Goal: Task Accomplishment & Management: Complete application form

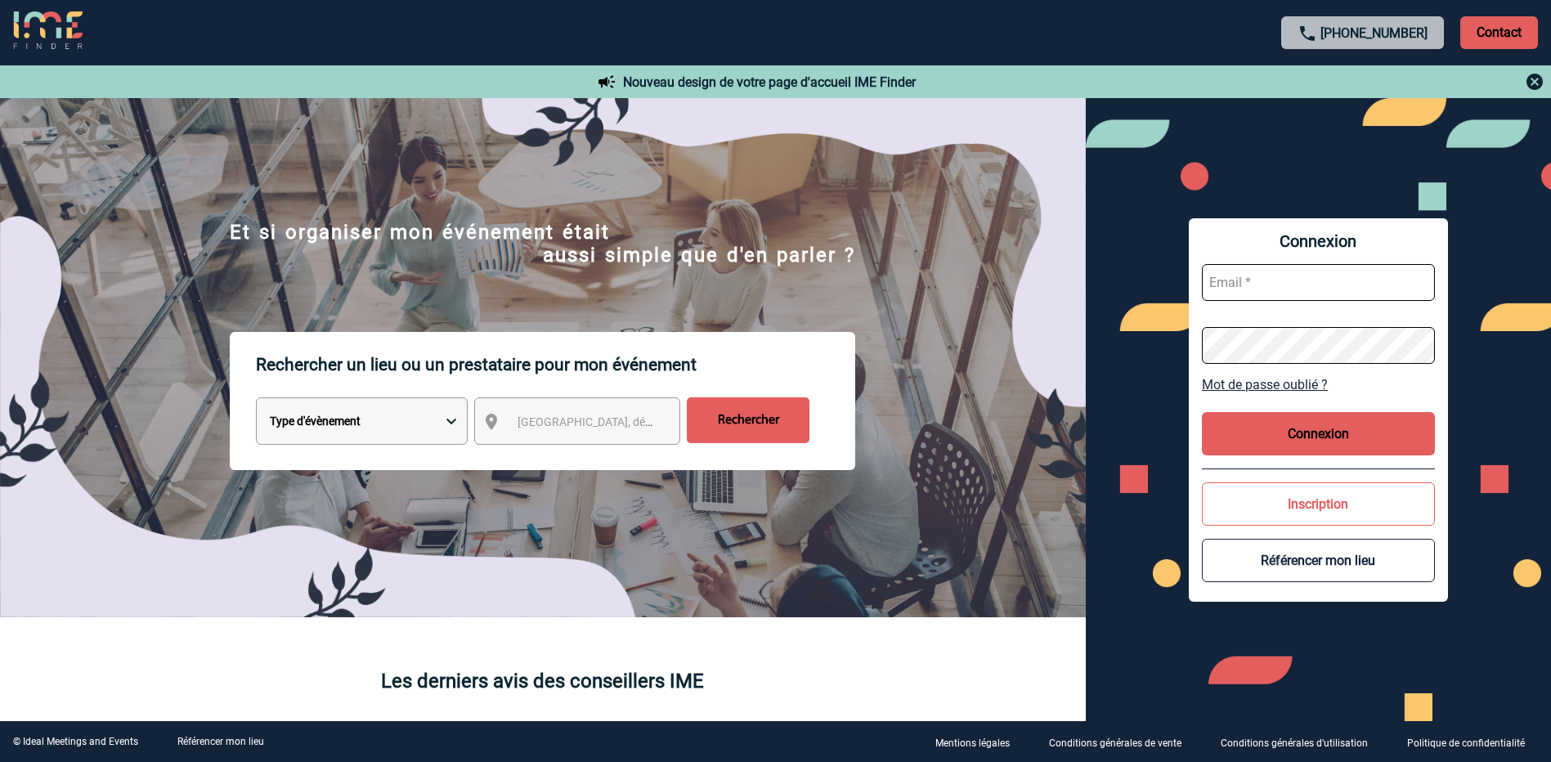
click at [1220, 284] on input "text" at bounding box center [1318, 282] width 233 height 37
type input "agnes.beaugrand@siemens-energy.com"
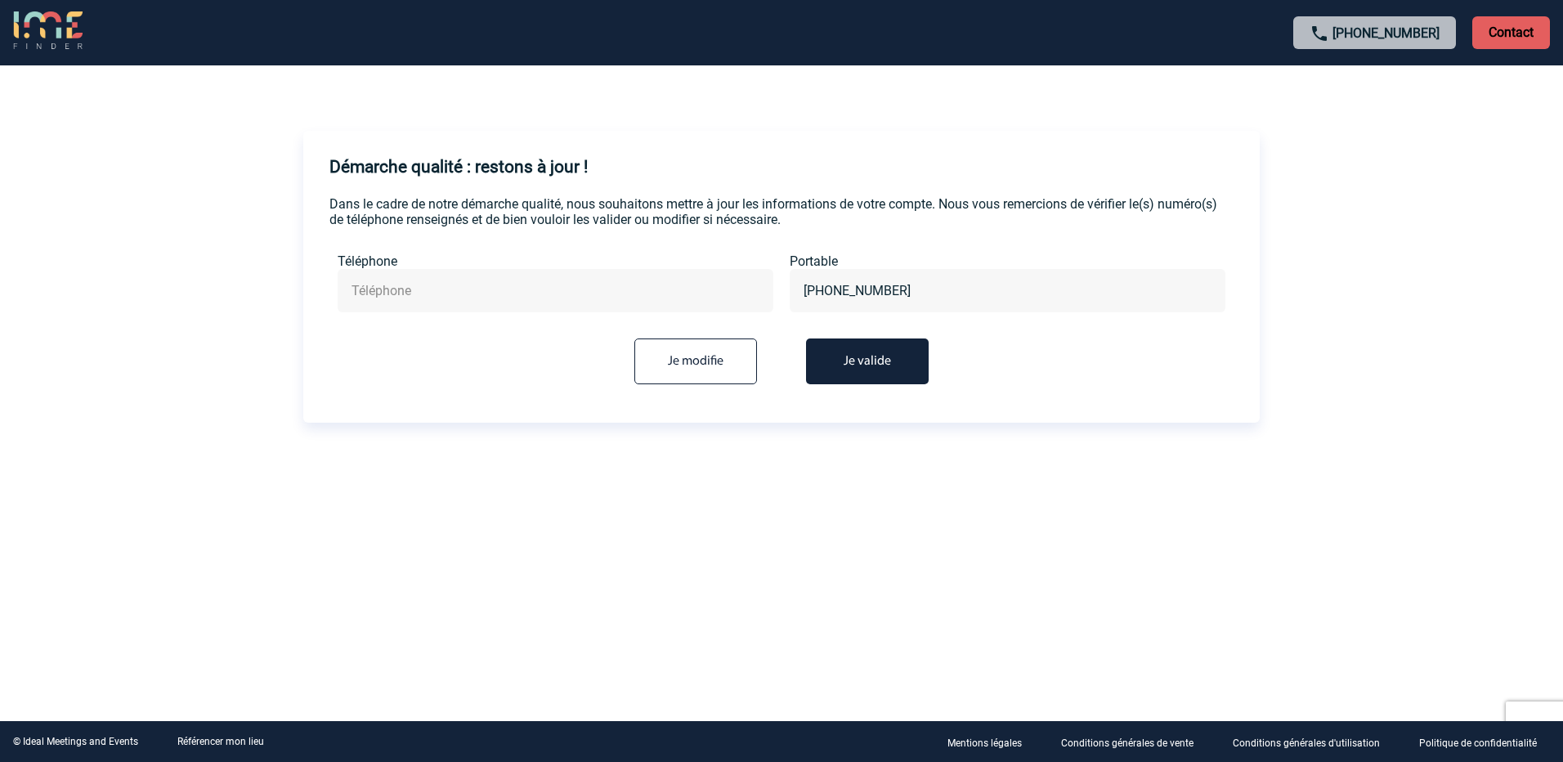
click at [902, 353] on button "Je valide" at bounding box center [867, 361] width 123 height 46
click at [861, 364] on button "Je valide" at bounding box center [867, 361] width 123 height 46
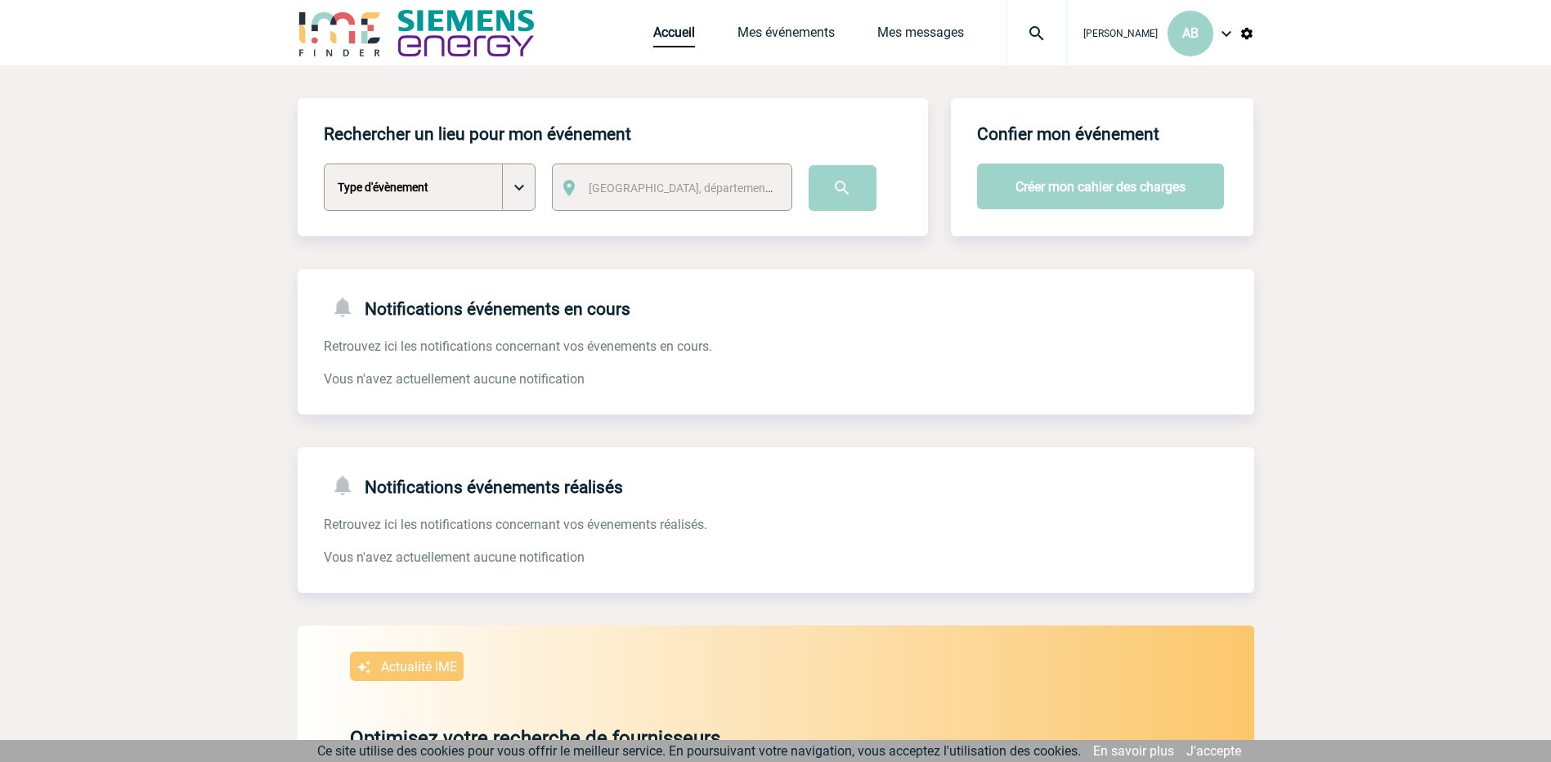
click at [519, 185] on select "Type d'évènement Séminaire avec nuitée Séminaire sans nuitée Repas de groupe Te…" at bounding box center [430, 186] width 212 height 47
select select "1"
click at [324, 164] on select "Type d'évènement Séminaire avec nuitée Séminaire sans nuitée Repas de groupe Te…" at bounding box center [430, 186] width 212 height 47
click at [649, 187] on span "[GEOGRAPHIC_DATA], département, région..." at bounding box center [702, 187] width 227 height 13
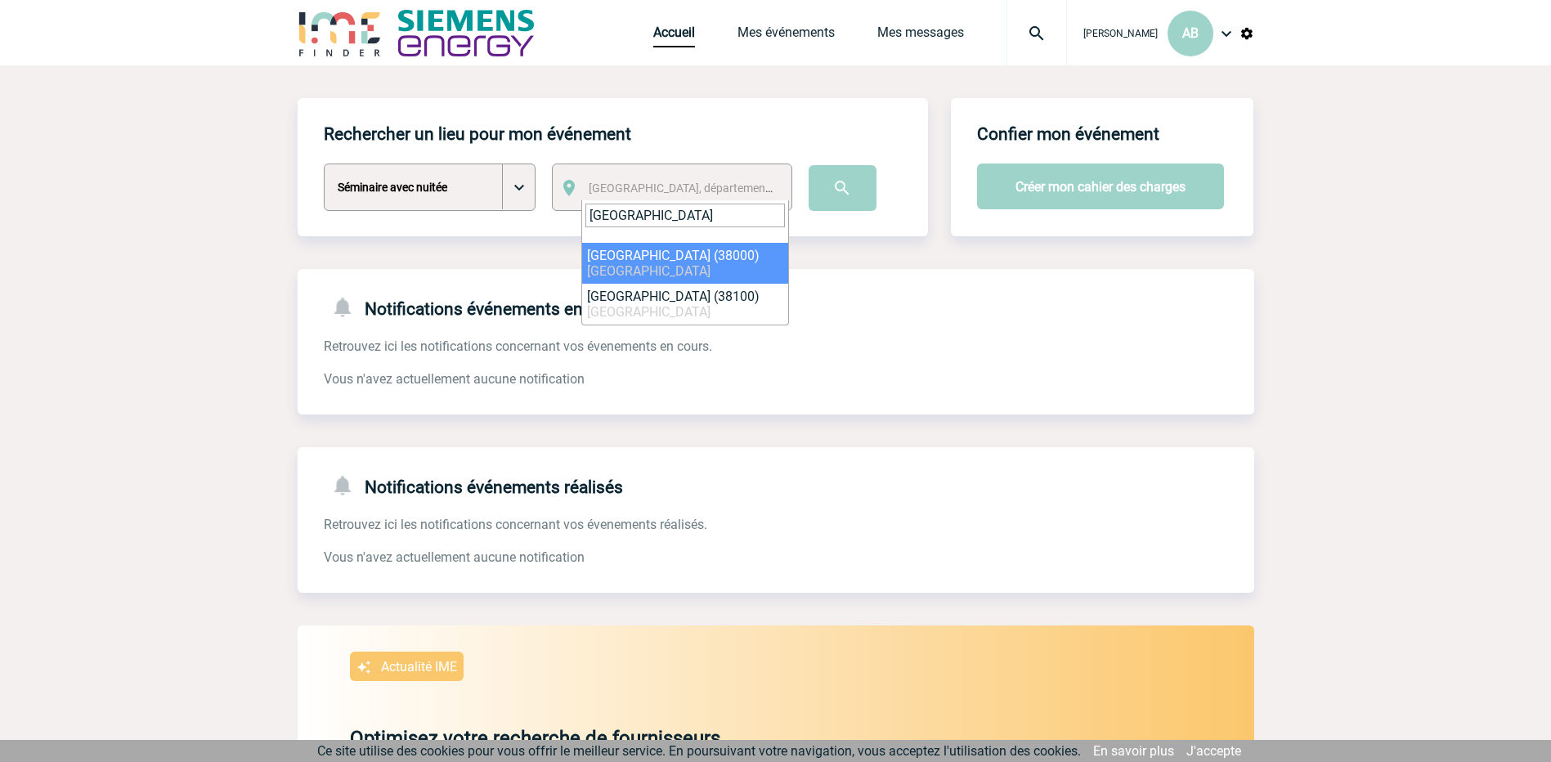
type input "grenoble"
select select "35563"
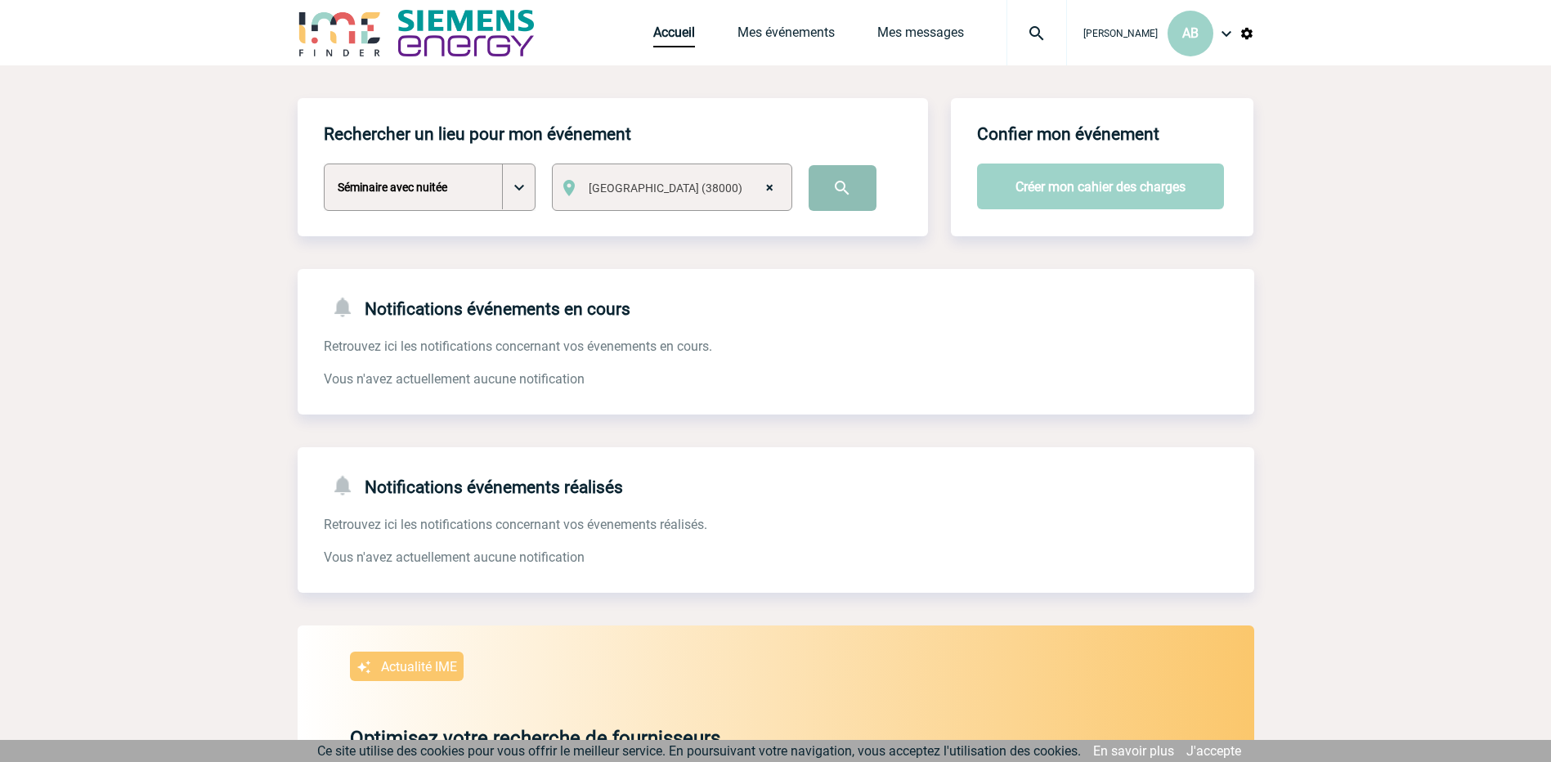
click at [844, 196] on input "image" at bounding box center [842, 188] width 68 height 46
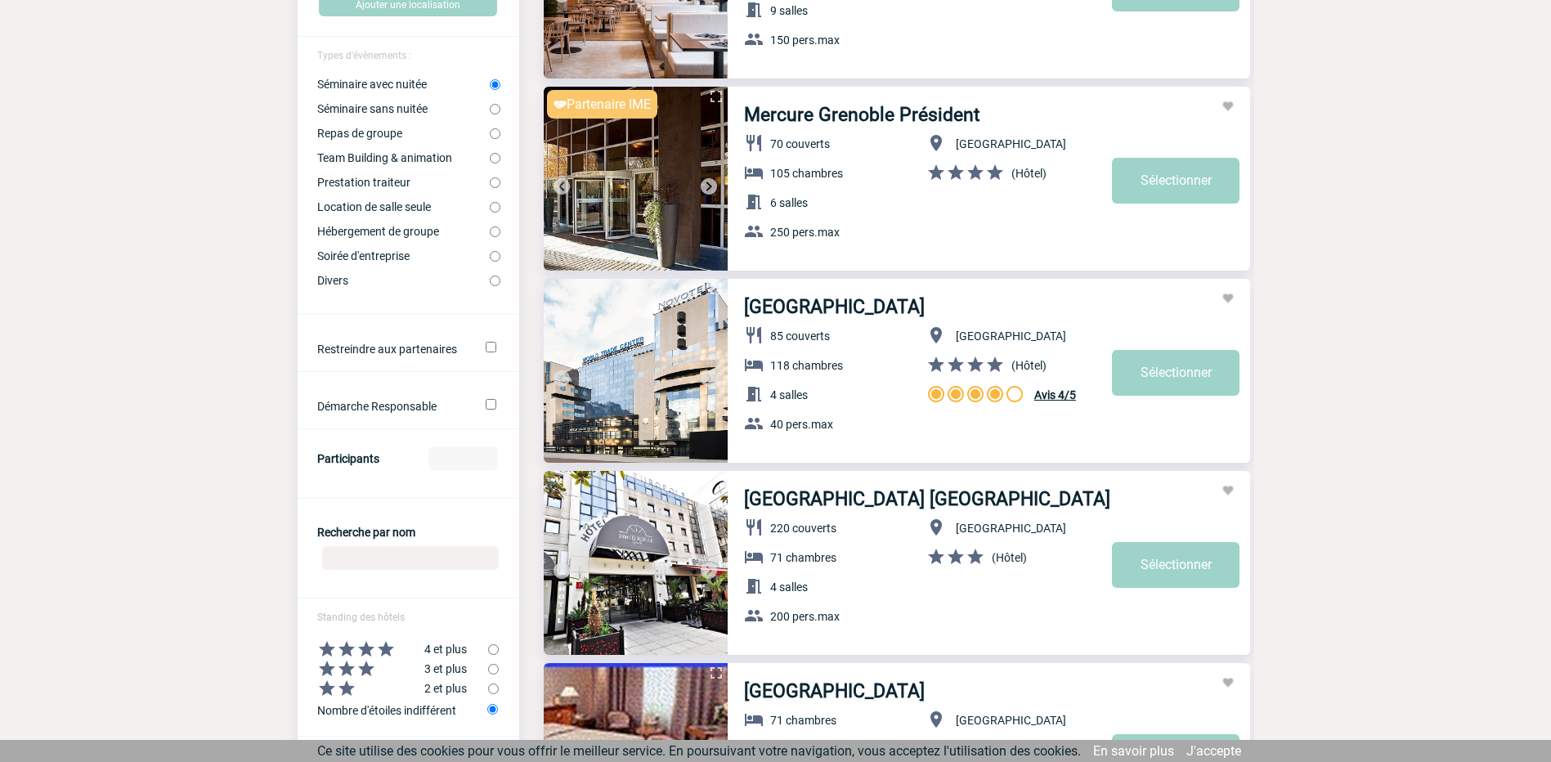
scroll to position [327, 0]
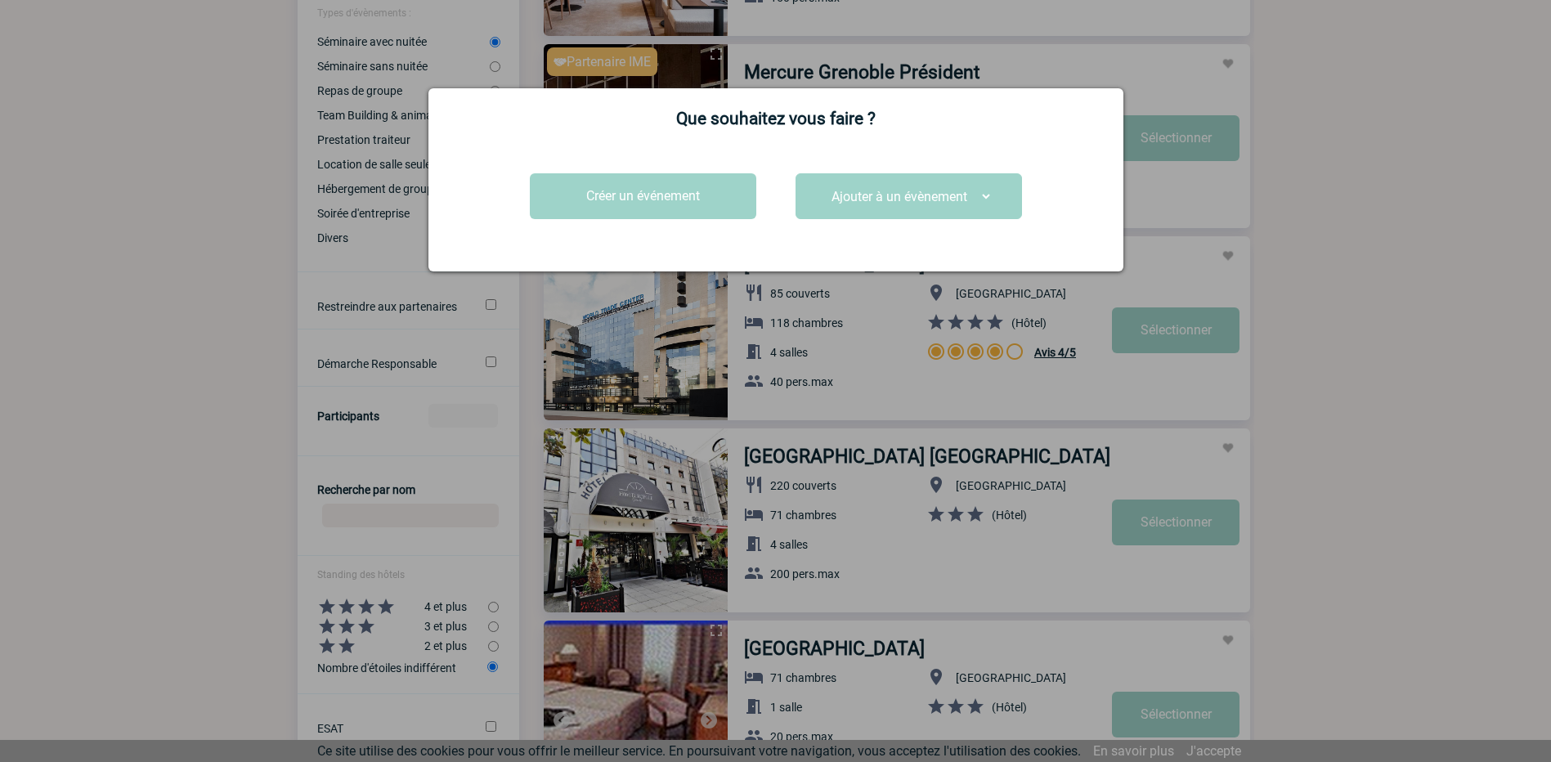
click at [1364, 282] on div at bounding box center [775, 381] width 1551 height 762
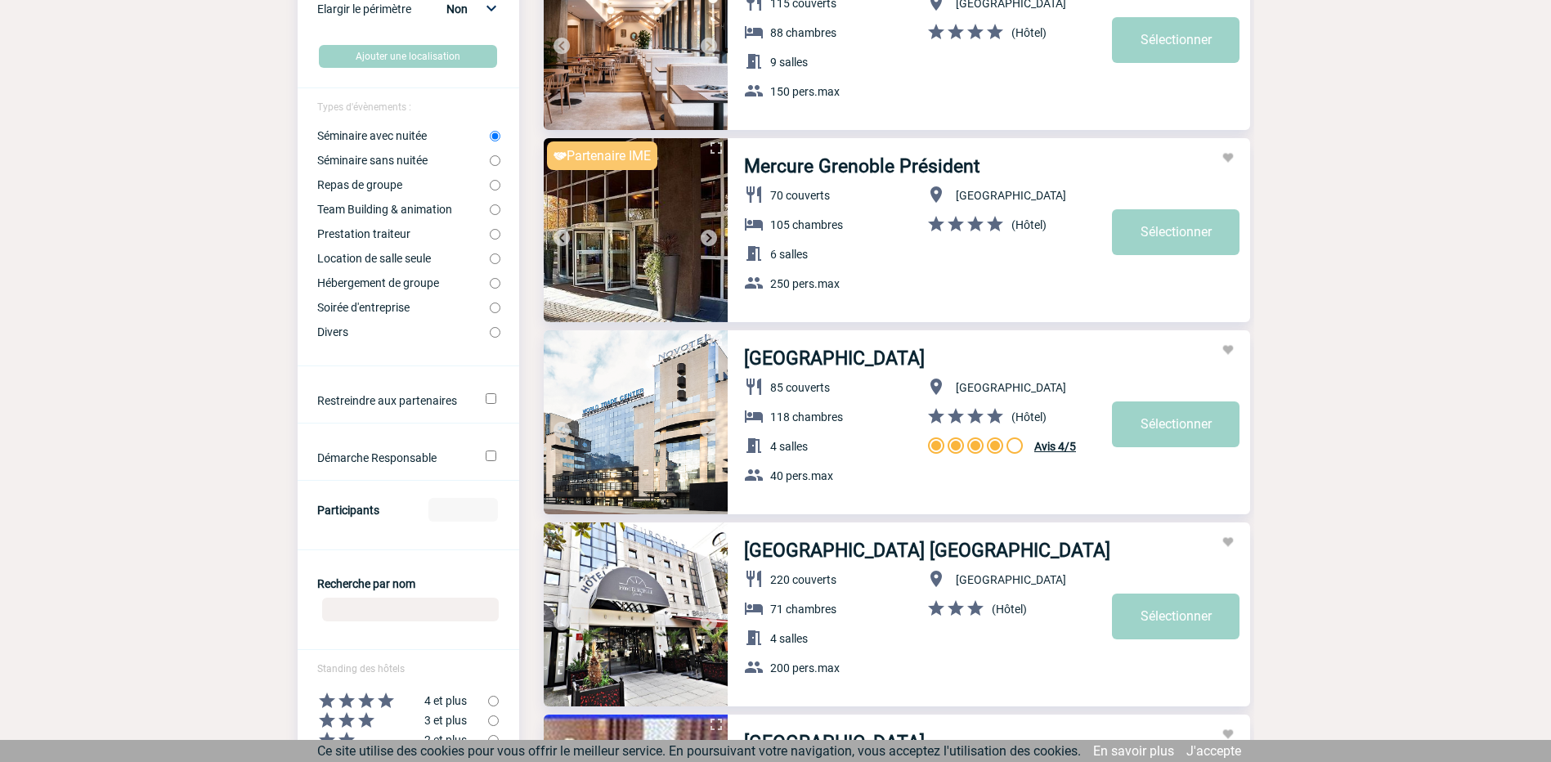
scroll to position [245, 0]
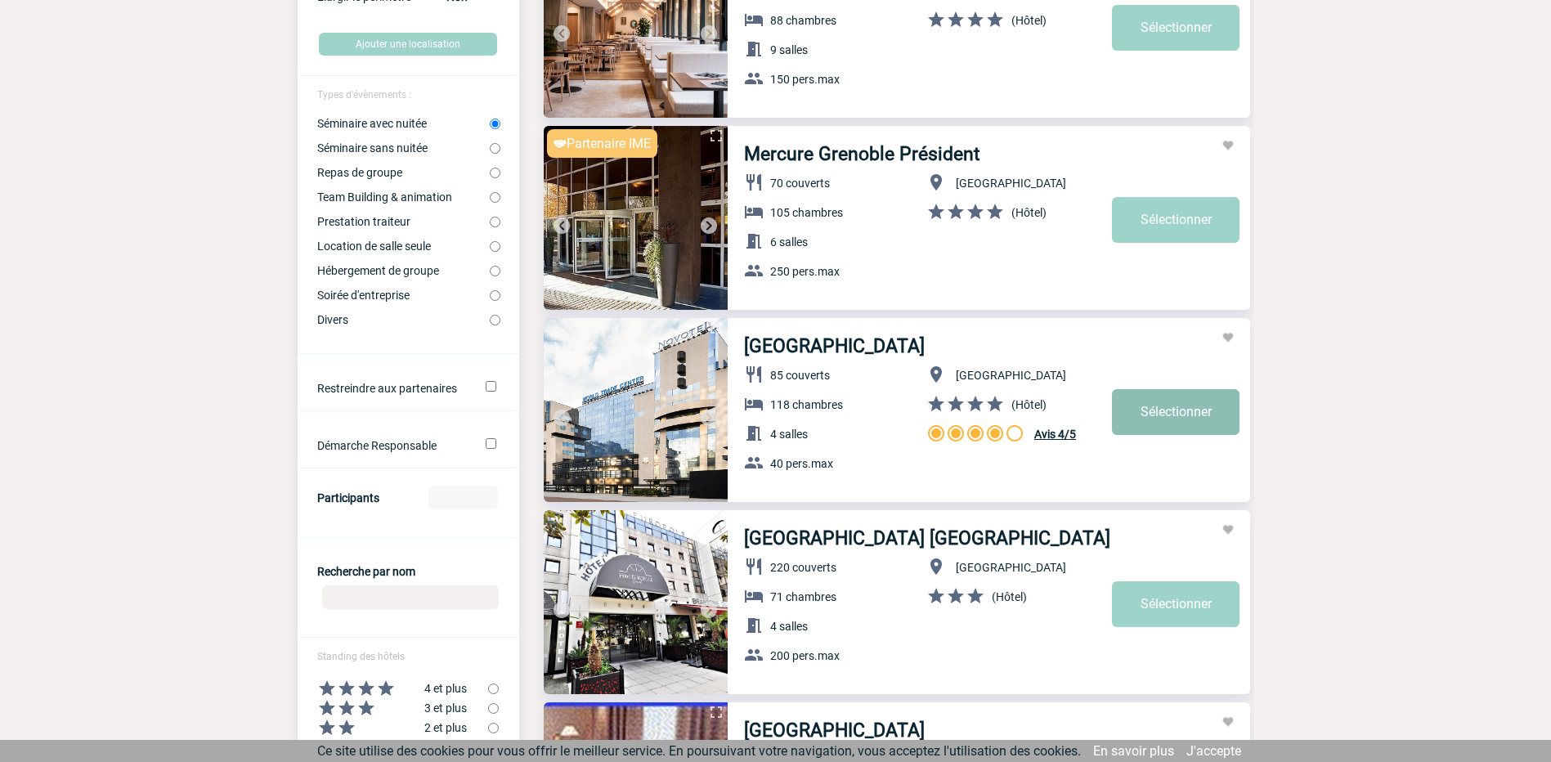
click at [1146, 51] on link "Sélectionner" at bounding box center [1176, 28] width 128 height 46
click at [1146, 424] on body "Agnes BEAUGRAND AB Accueil Mes événements" at bounding box center [775, 565] width 1551 height 1620
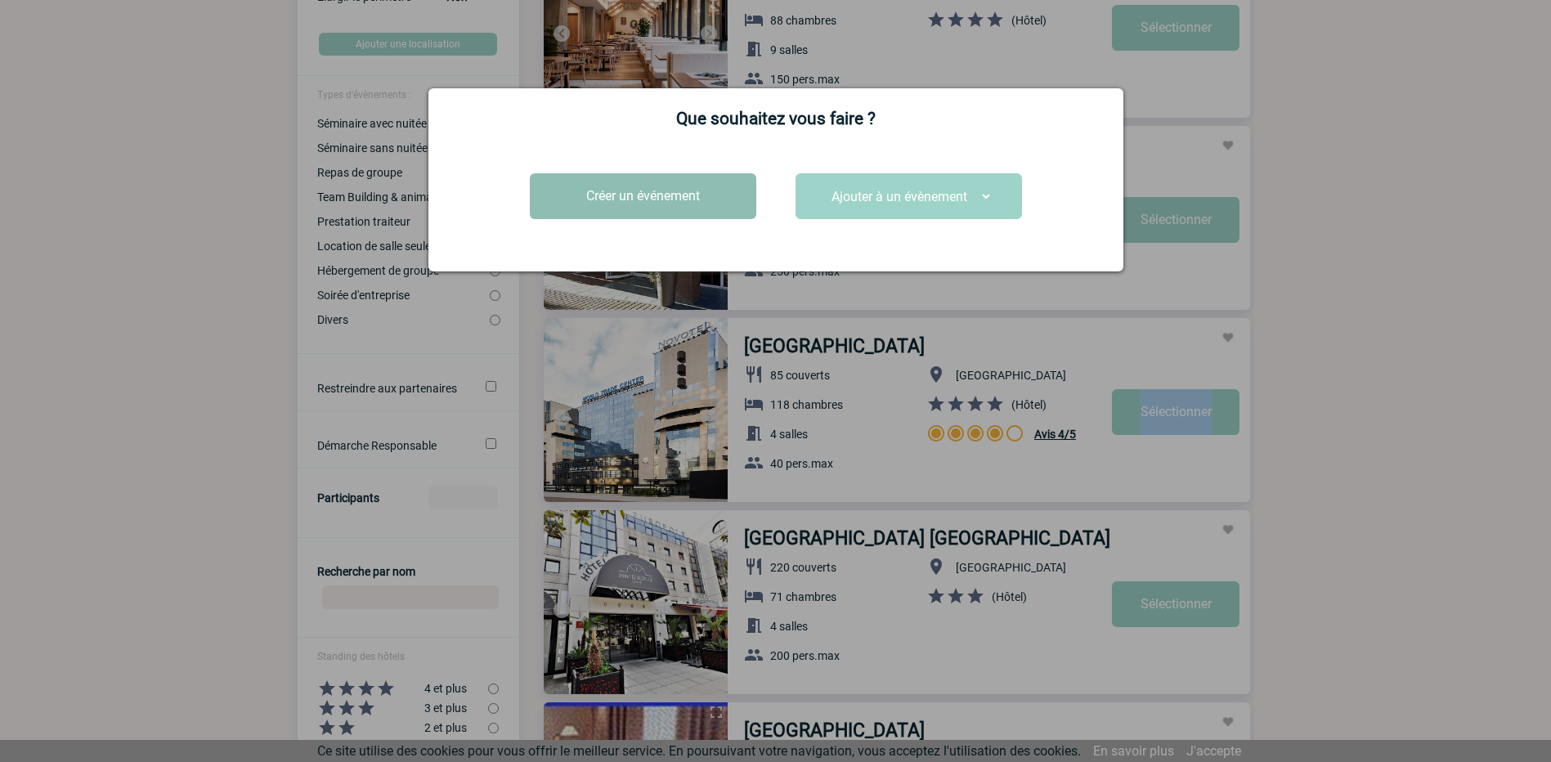
click at [652, 199] on button "Créer un événement" at bounding box center [643, 196] width 226 height 46
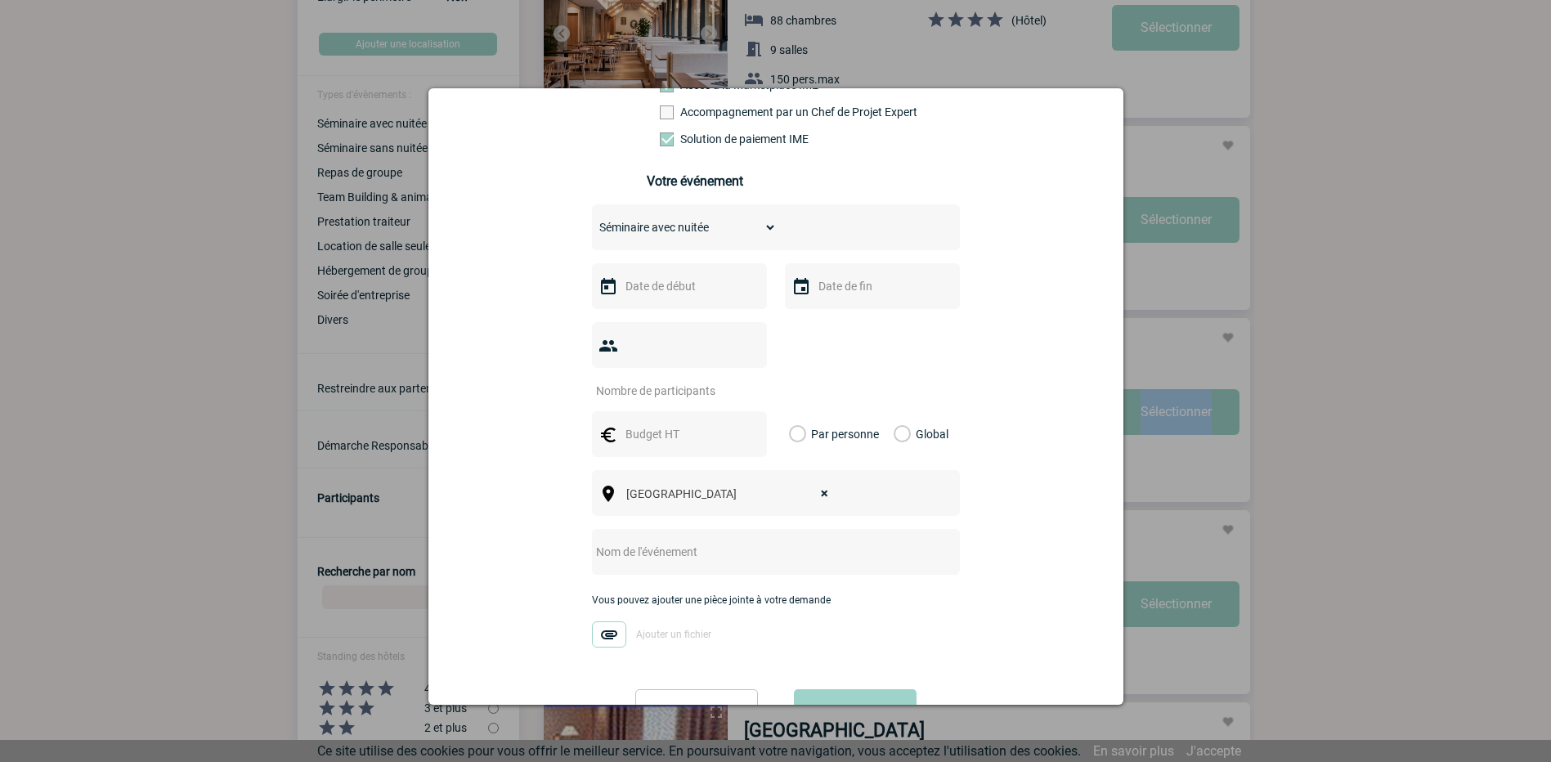
click at [598, 286] on img at bounding box center [608, 287] width 20 height 20
click at [639, 289] on input "text" at bounding box center [677, 285] width 113 height 21
click at [823, 319] on span "Suivant" at bounding box center [827, 318] width 13 height 13
click at [723, 414] on link "9" at bounding box center [729, 414] width 30 height 29
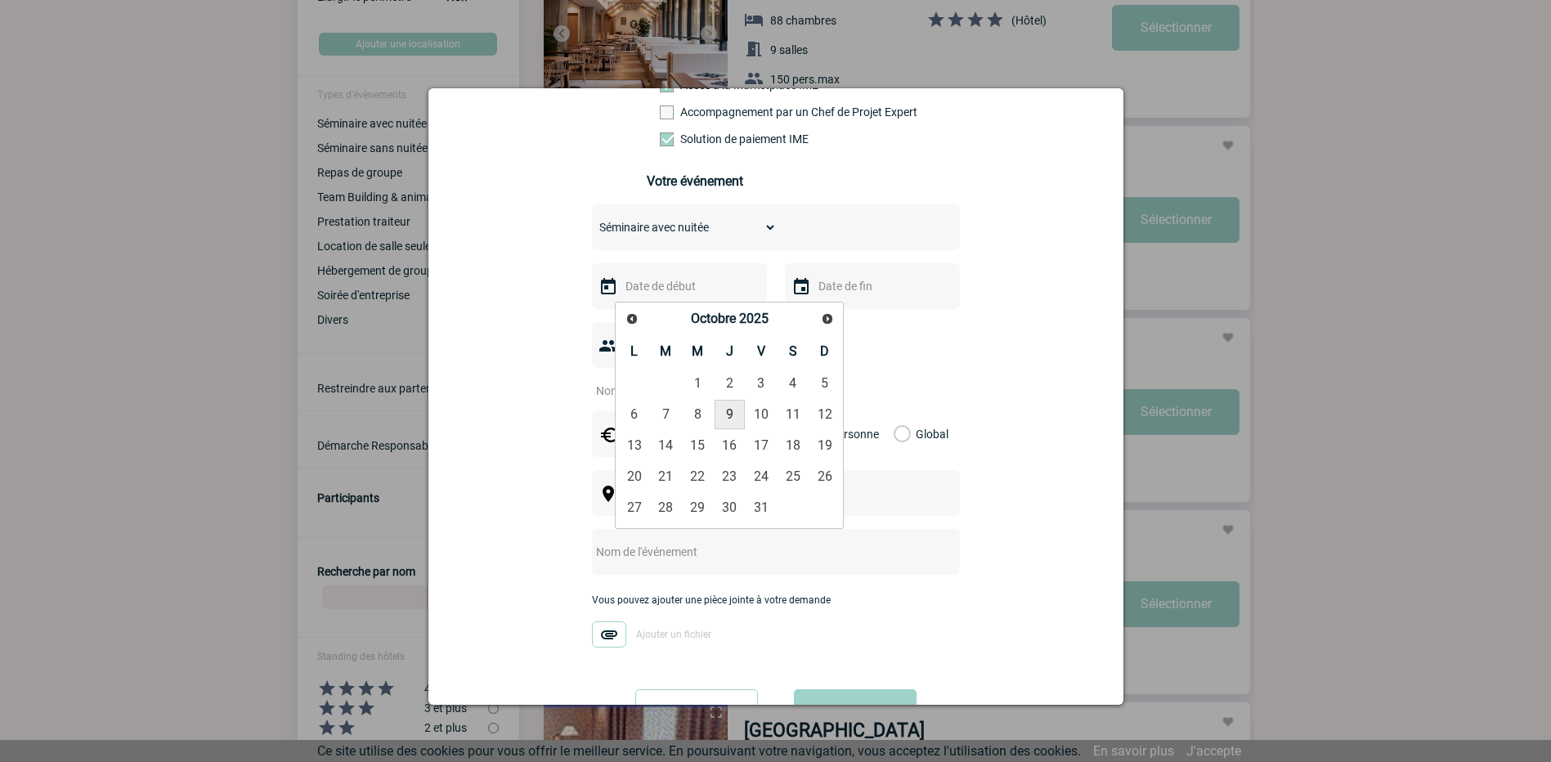
type input "09-10-2025"
click at [793, 293] on img at bounding box center [801, 287] width 20 height 20
click at [822, 291] on input "text" at bounding box center [870, 285] width 113 height 21
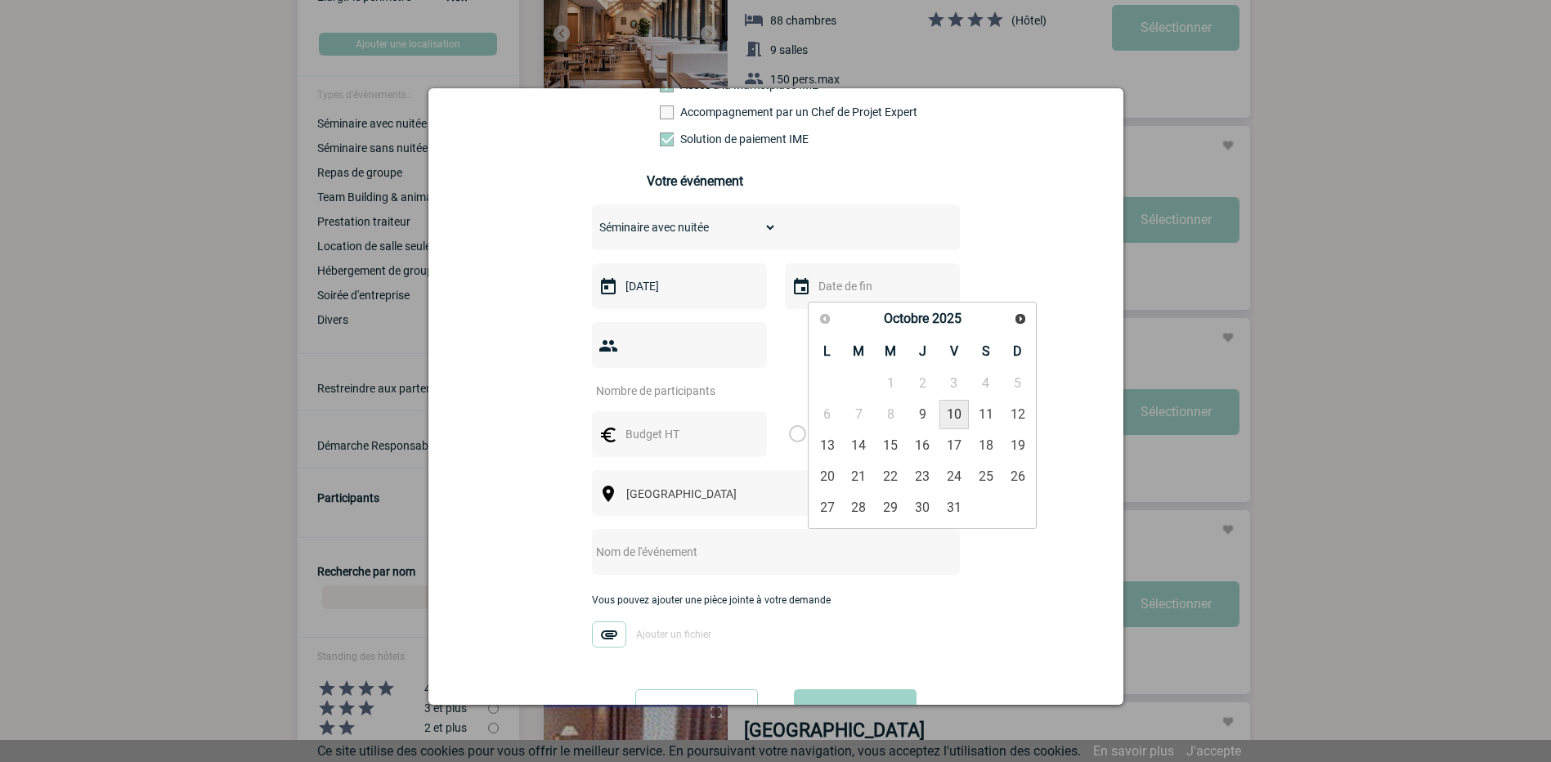
click at [961, 410] on link "10" at bounding box center [954, 414] width 30 height 29
type input "10-10-2025"
click at [706, 380] on input "number" at bounding box center [669, 390] width 154 height 21
type input "30"
click at [831, 541] on input "text" at bounding box center [754, 551] width 325 height 21
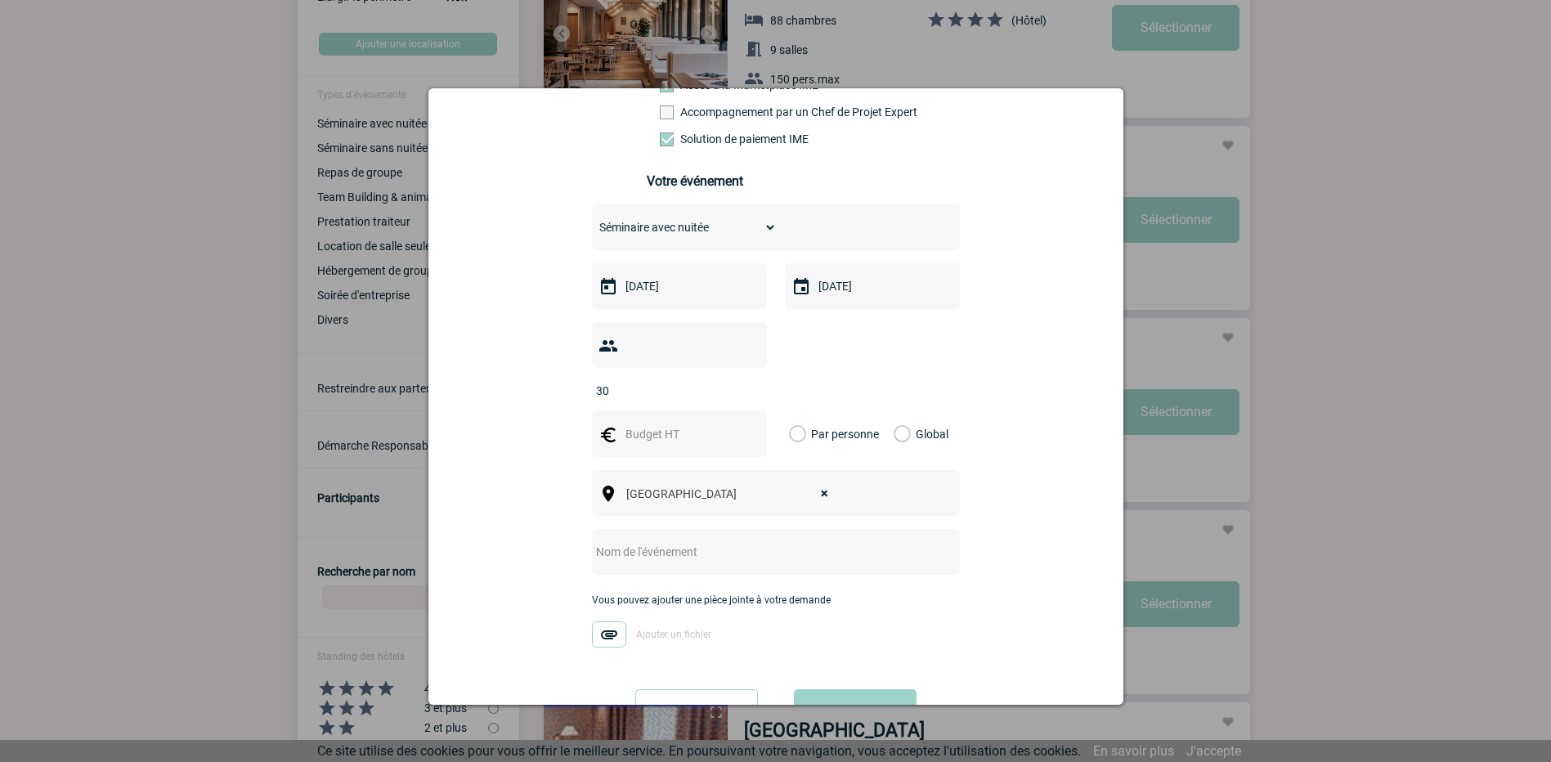
click at [668, 541] on input "text" at bounding box center [754, 551] width 325 height 21
paste input "GT SV EA FIN Conference"
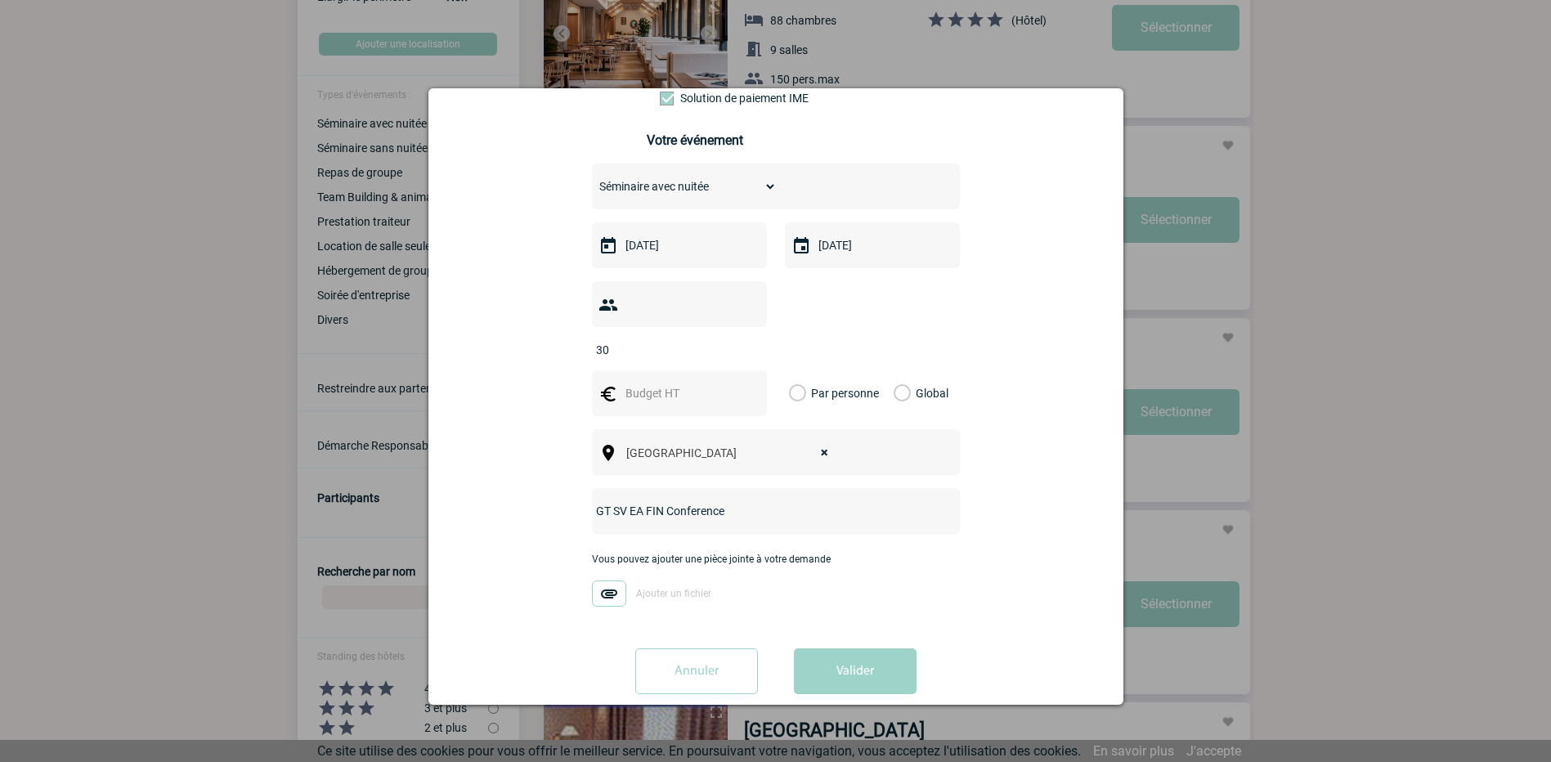
type input "GT SV EA FIN Conference"
click at [647, 383] on input "text" at bounding box center [677, 393] width 113 height 21
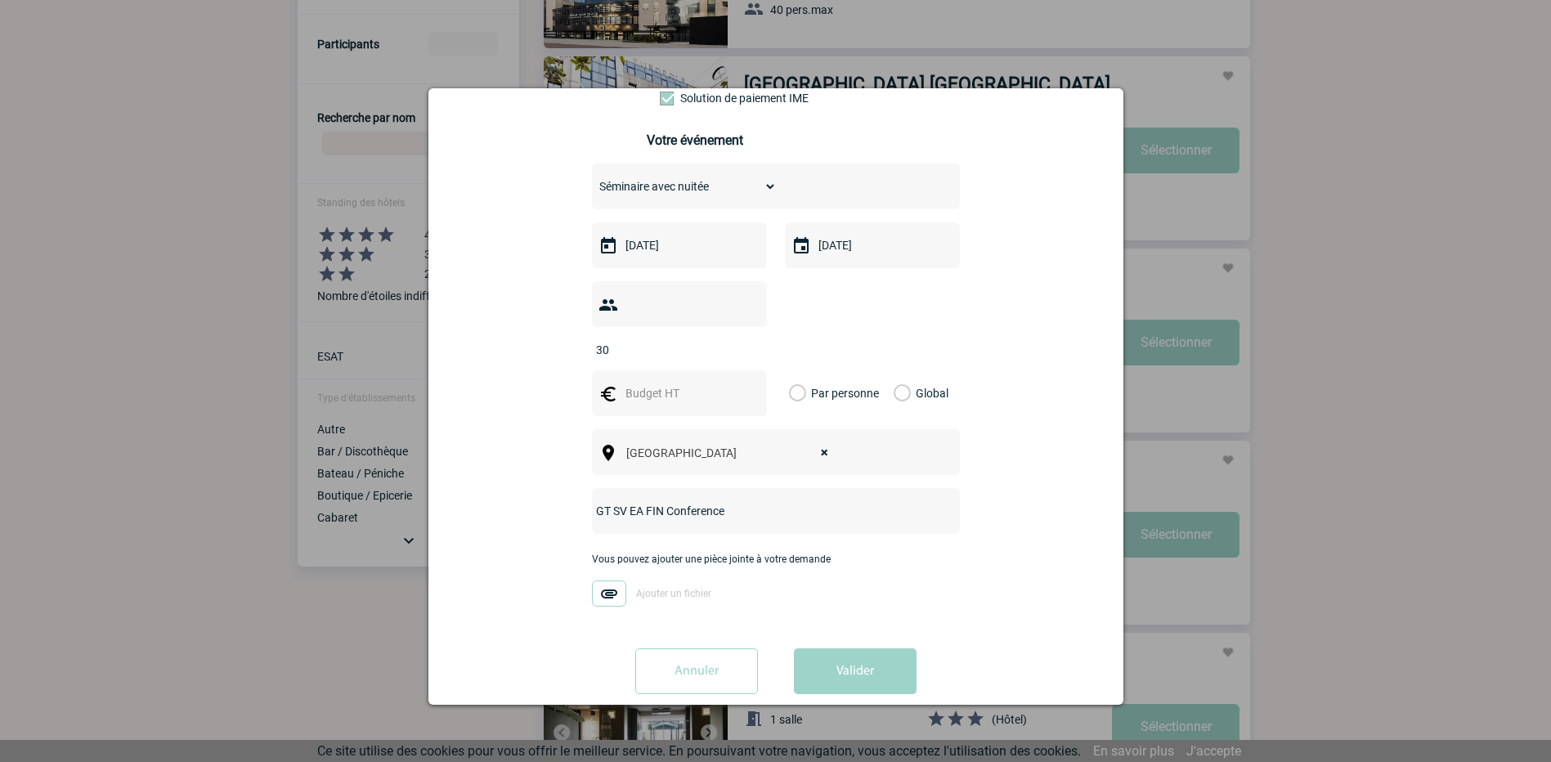
scroll to position [736, 0]
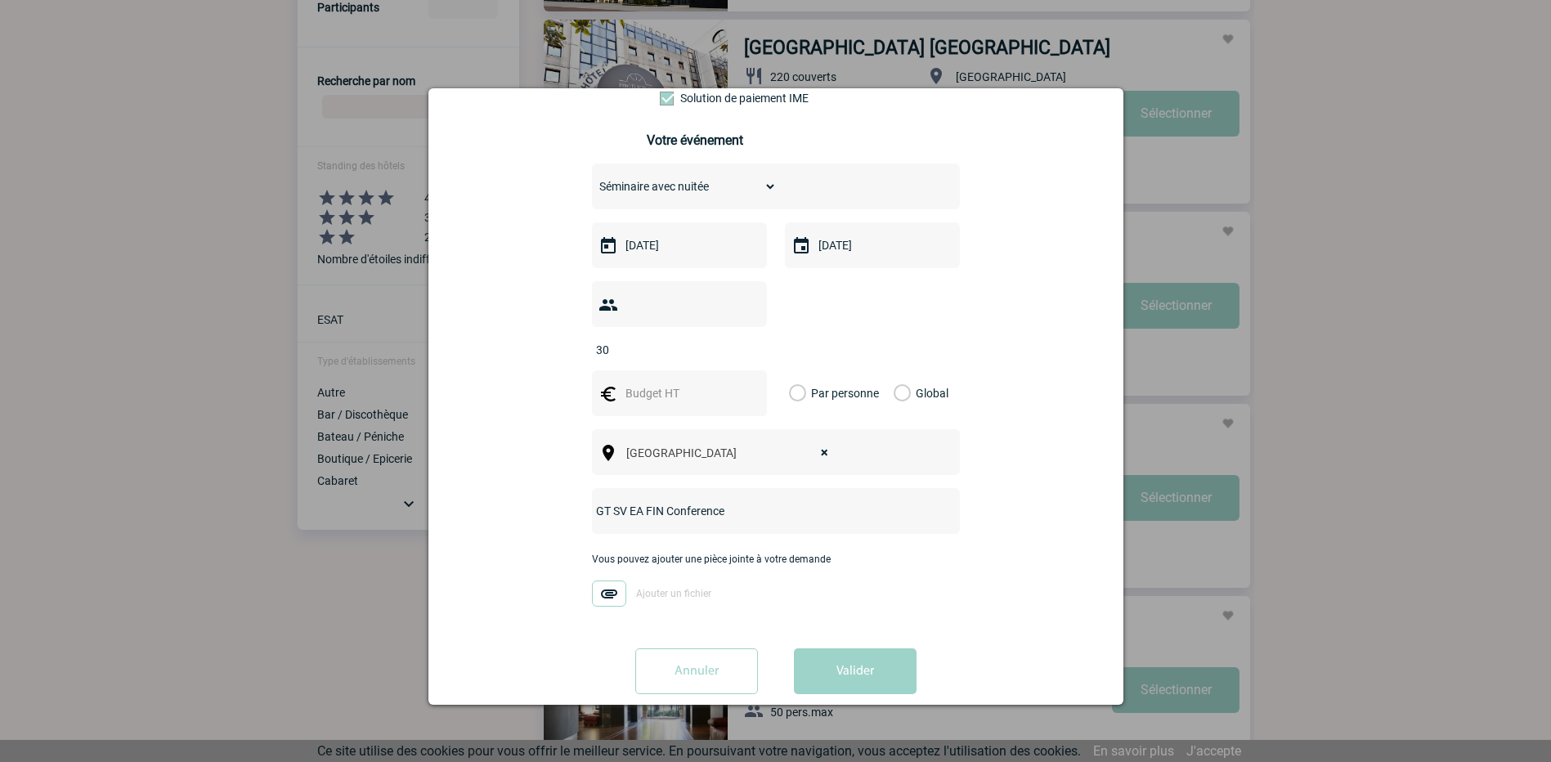
click at [660, 105] on span at bounding box center [667, 99] width 14 height 14
click at [0, 0] on input "Solution de paiement IME" at bounding box center [0, 0] width 0 height 0
click at [660, 105] on span at bounding box center [667, 99] width 14 height 14
click at [0, 0] on input "Solution de paiement IME" at bounding box center [0, 0] width 0 height 0
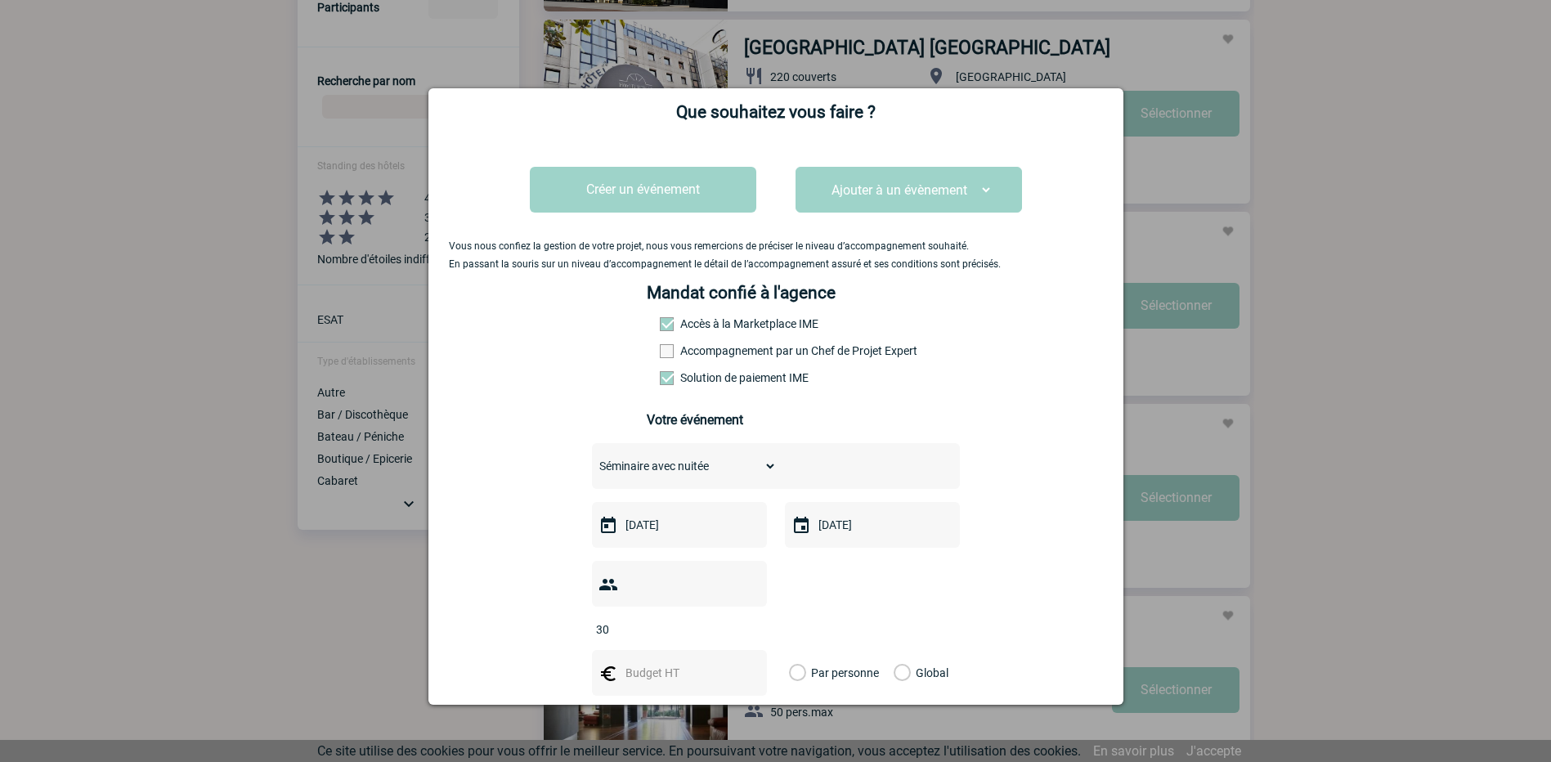
scroll to position [0, 0]
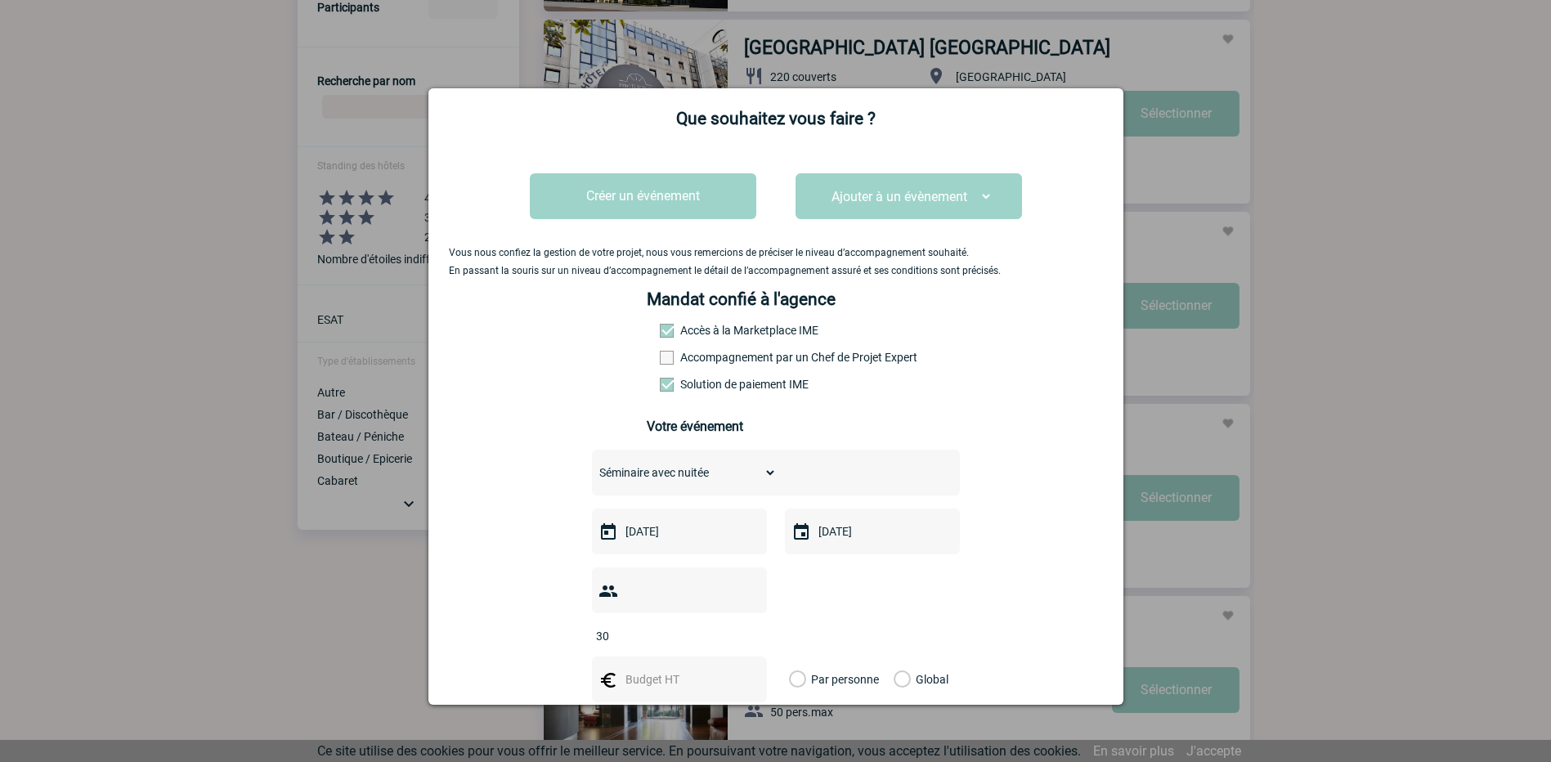
click at [732, 362] on label "Accompagnement par un Chef de Projet Expert" at bounding box center [696, 357] width 72 height 13
click at [0, 0] on input "Accompagnement par un Chef de Projet Expert" at bounding box center [0, 0] width 0 height 0
click at [732, 362] on label "Accompagnement par un Chef de Projet Expert" at bounding box center [696, 357] width 72 height 13
click at [0, 0] on input "Accompagnement par un Chef de Projet Expert" at bounding box center [0, 0] width 0 height 0
click at [660, 362] on span at bounding box center [667, 358] width 14 height 14
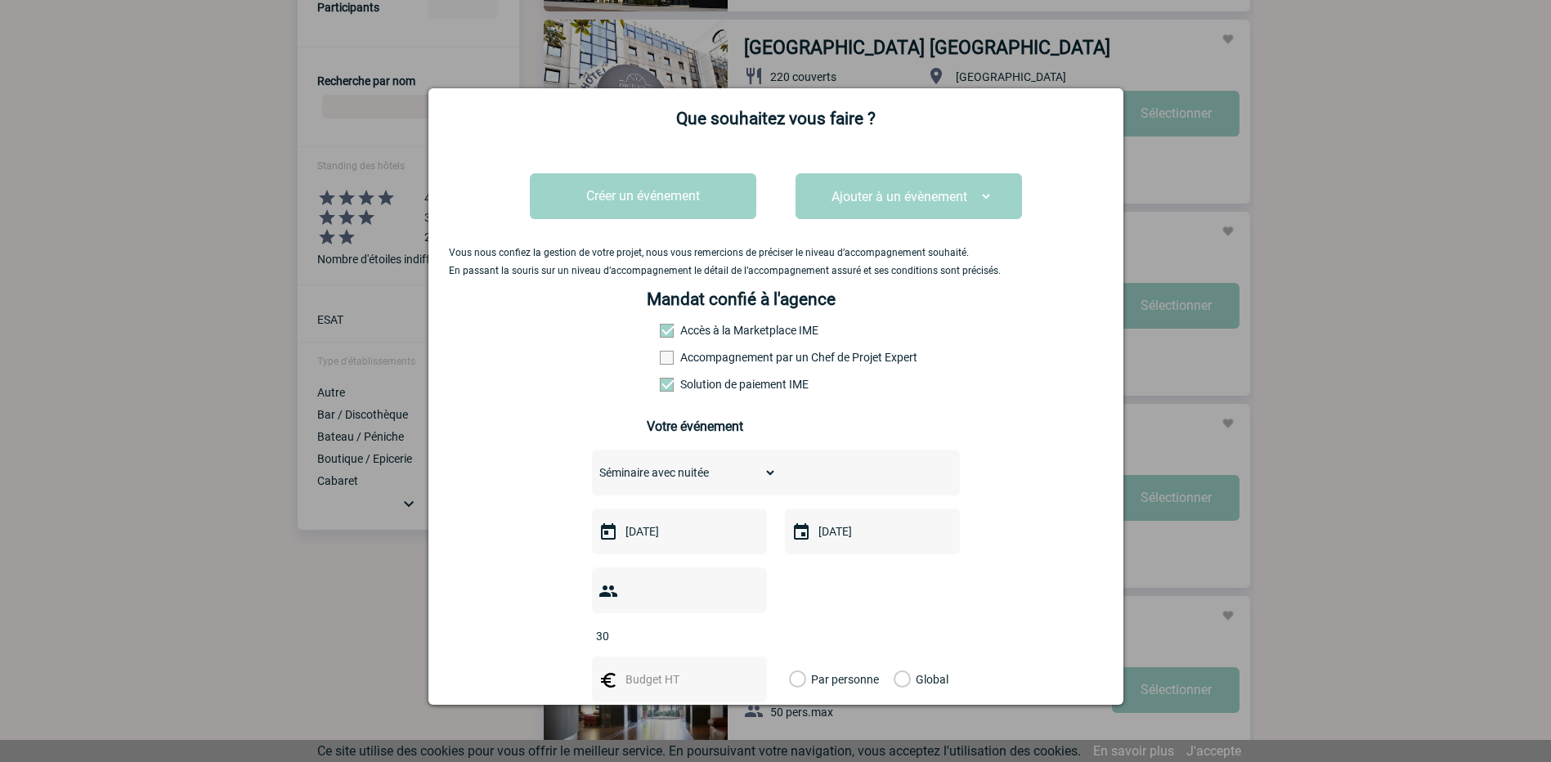
click at [0, 0] on input "Accompagnement par un Chef de Projet Expert" at bounding box center [0, 0] width 0 height 0
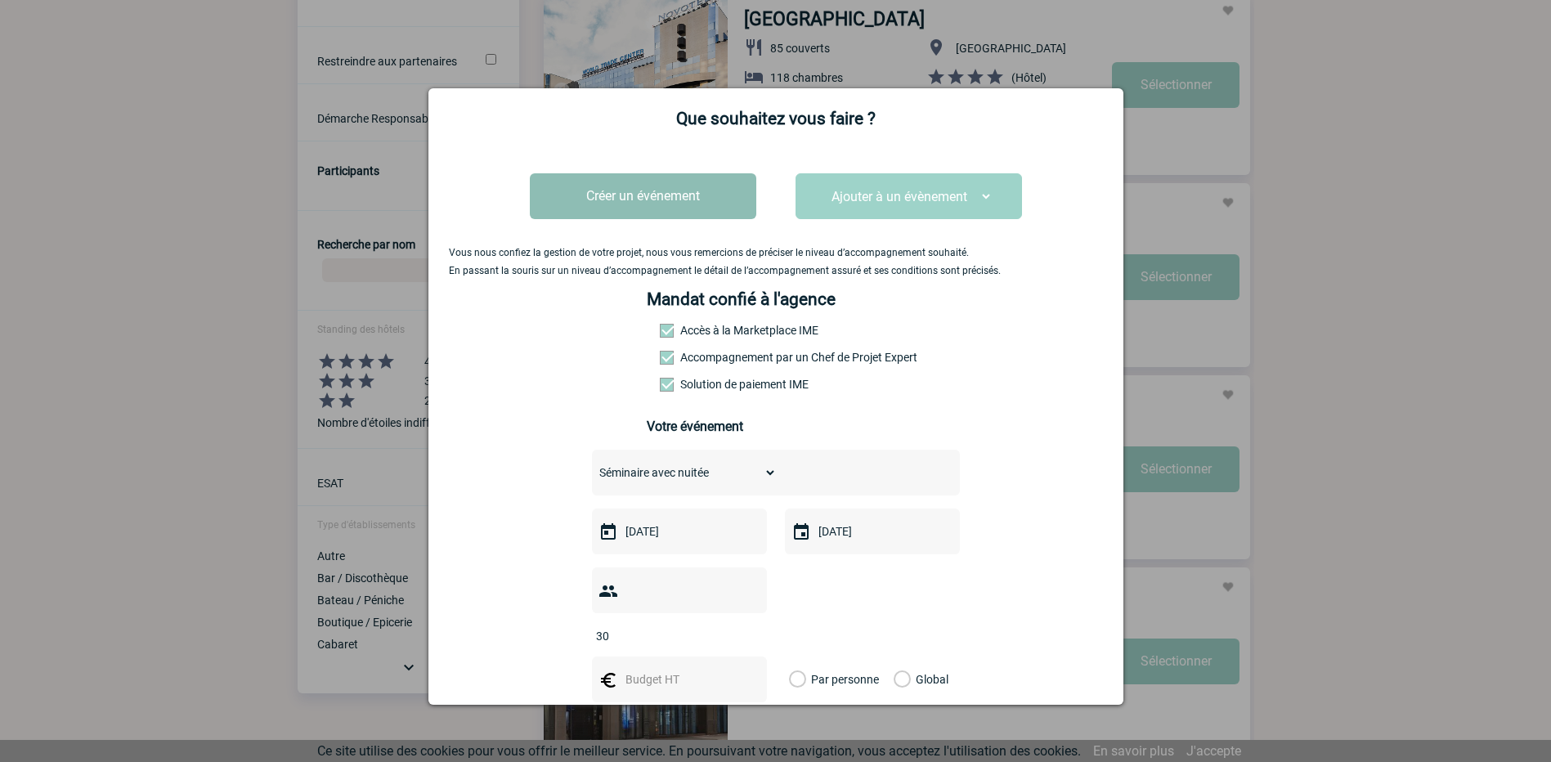
click at [593, 193] on button "Créer un événement" at bounding box center [643, 196] width 226 height 46
drag, startPoint x: 643, startPoint y: 202, endPoint x: 649, endPoint y: 194, distance: 10.5
click at [648, 195] on button "Créer un événement" at bounding box center [643, 196] width 226 height 46
click at [660, 194] on button "Créer un événement" at bounding box center [643, 196] width 226 height 46
click at [974, 346] on div "Vous nous confiez la gestion de votre projet, nous vous remercions de préciser …" at bounding box center [776, 566] width 654 height 851
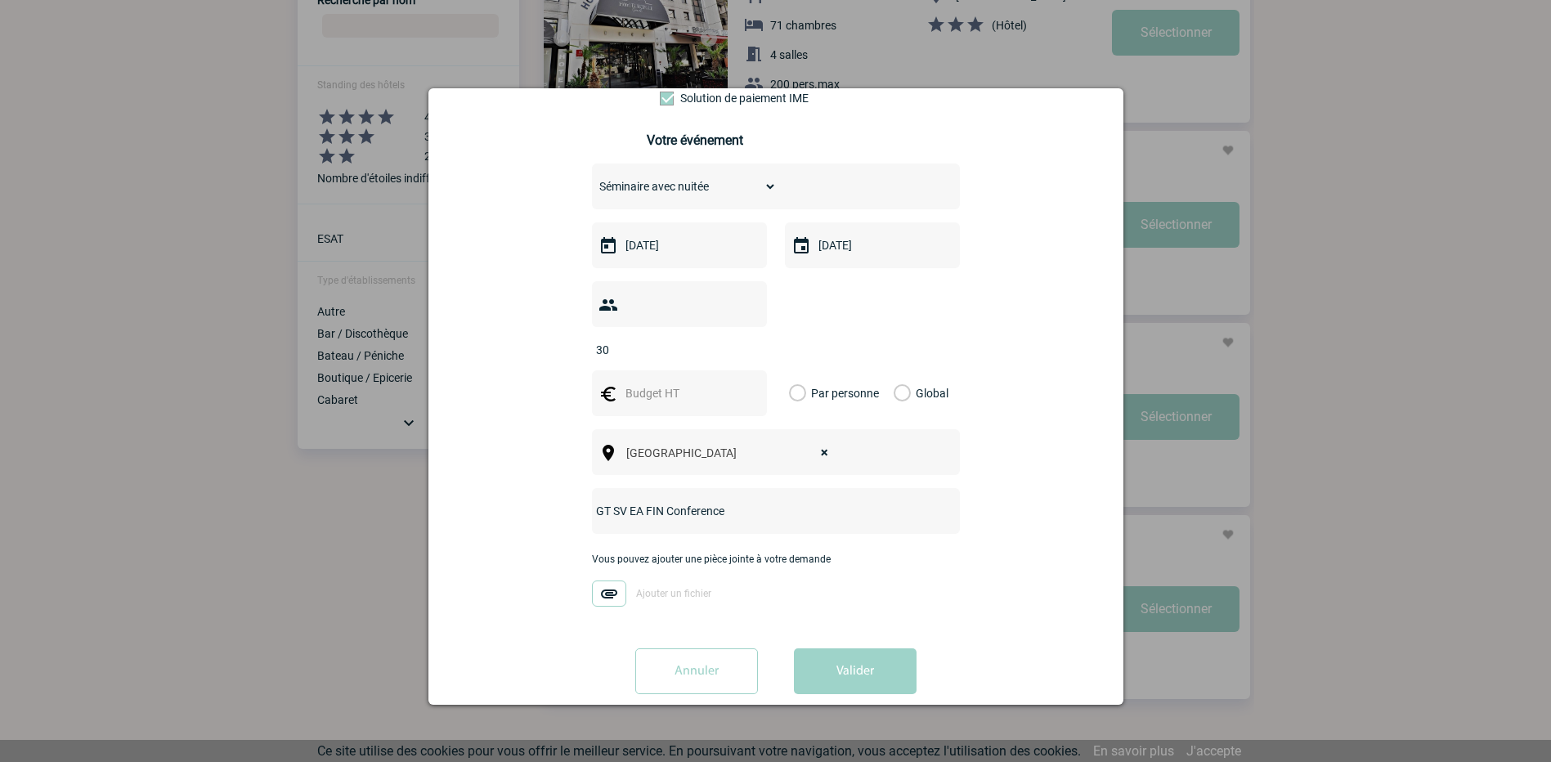
scroll to position [817, 0]
click at [829, 648] on button "Valider" at bounding box center [855, 671] width 123 height 46
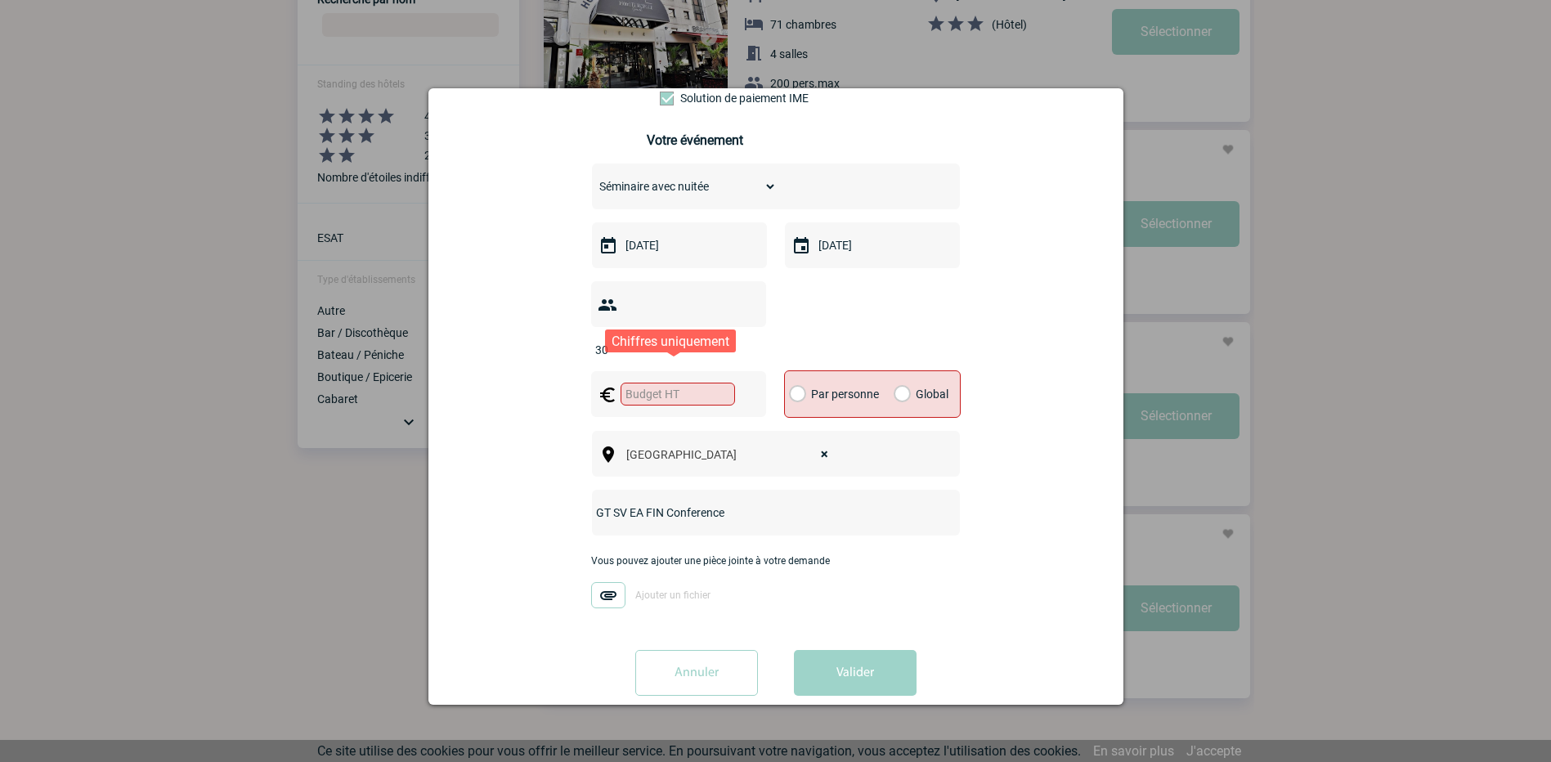
click at [697, 383] on input "text" at bounding box center [677, 394] width 114 height 23
type input "1"
drag, startPoint x: 1048, startPoint y: 454, endPoint x: 1105, endPoint y: 189, distance: 271.0
click at [1048, 451] on div "Vous nous confiez la gestion de votre projet, nous vous remercions de préciser …" at bounding box center [776, 281] width 654 height 853
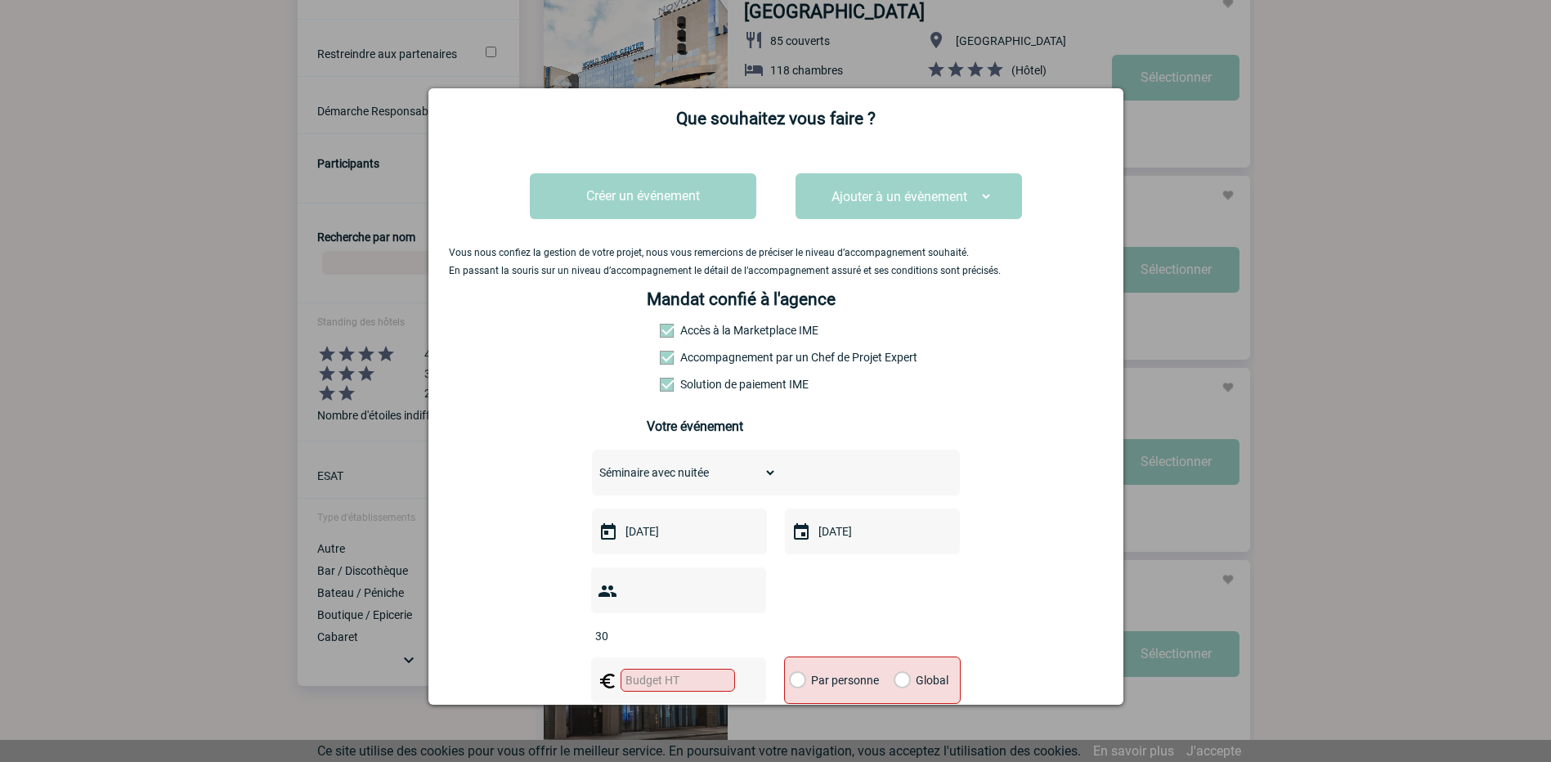
scroll to position [245, 0]
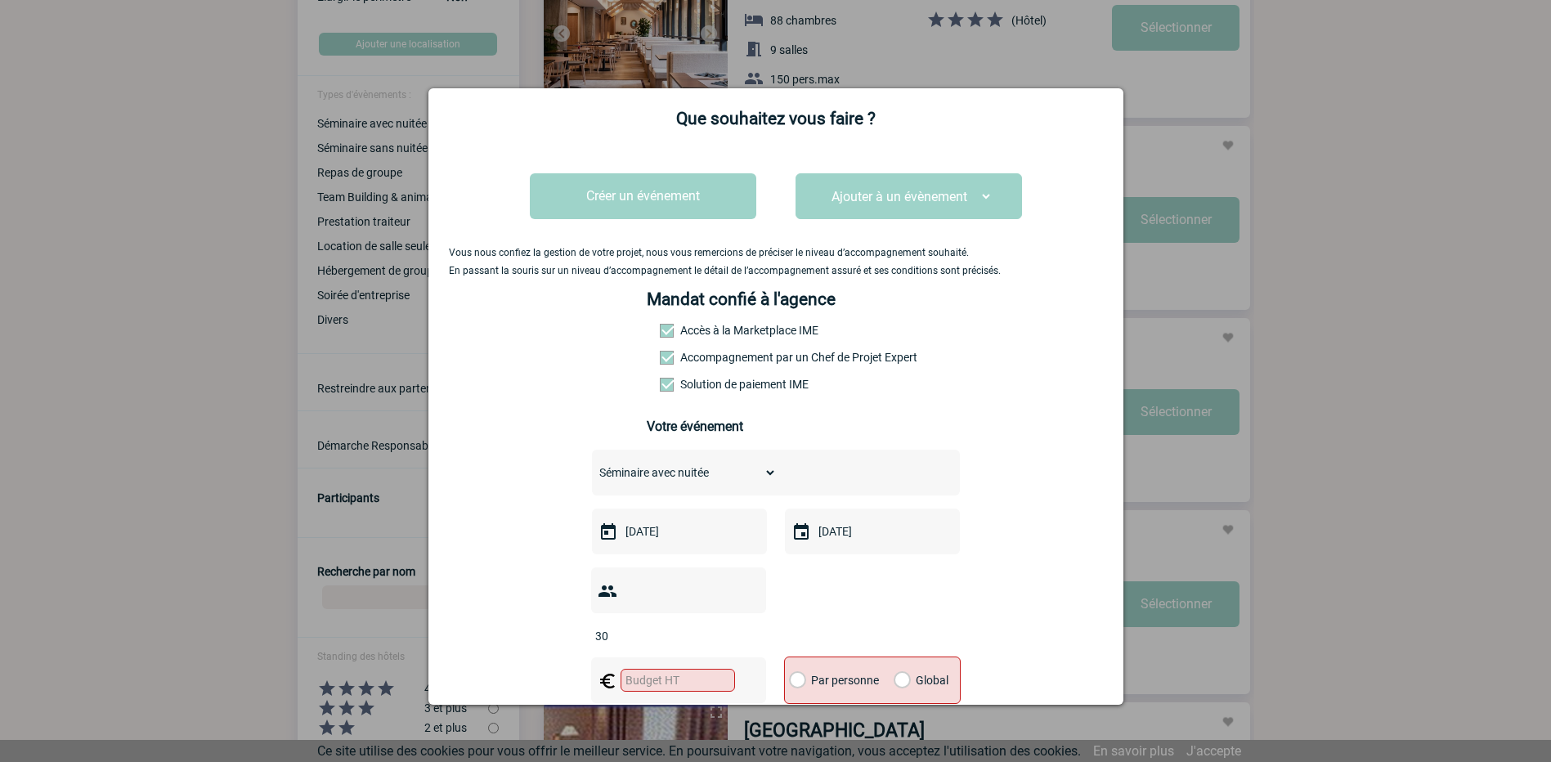
click at [213, 82] on div at bounding box center [775, 381] width 1551 height 762
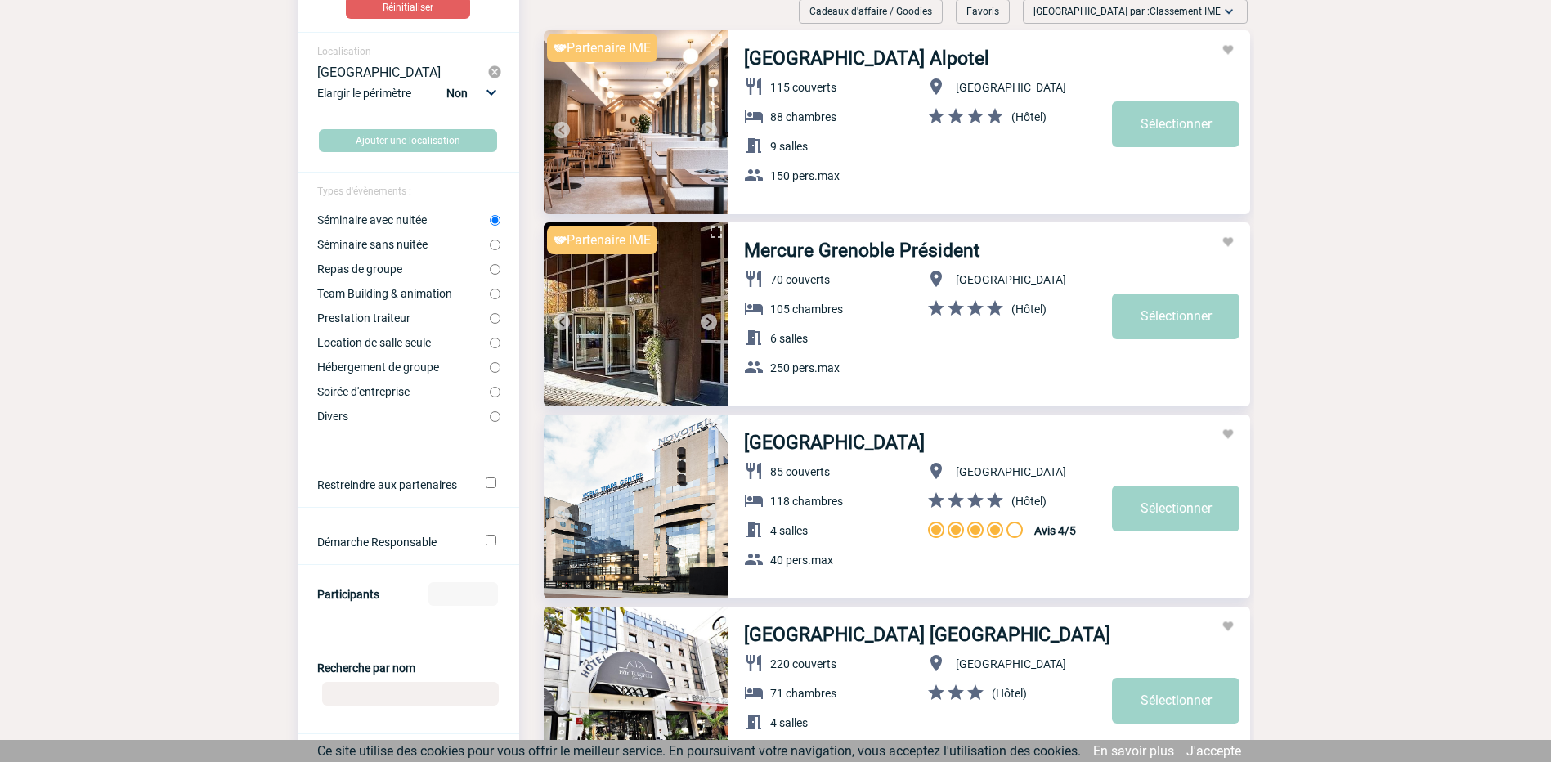
scroll to position [163, 0]
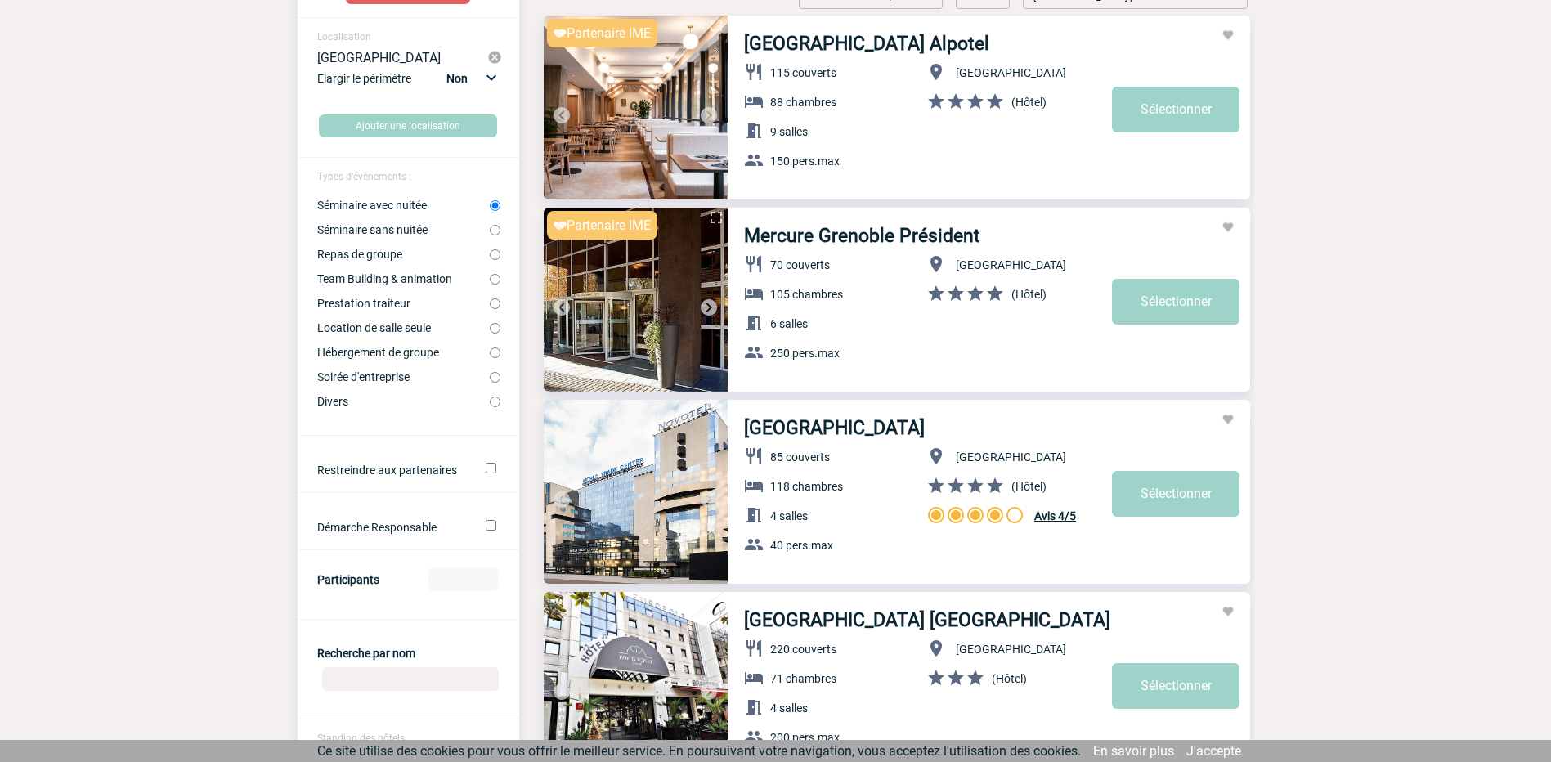
click at [1068, 517] on span "Avis 4/5" at bounding box center [1055, 515] width 42 height 13
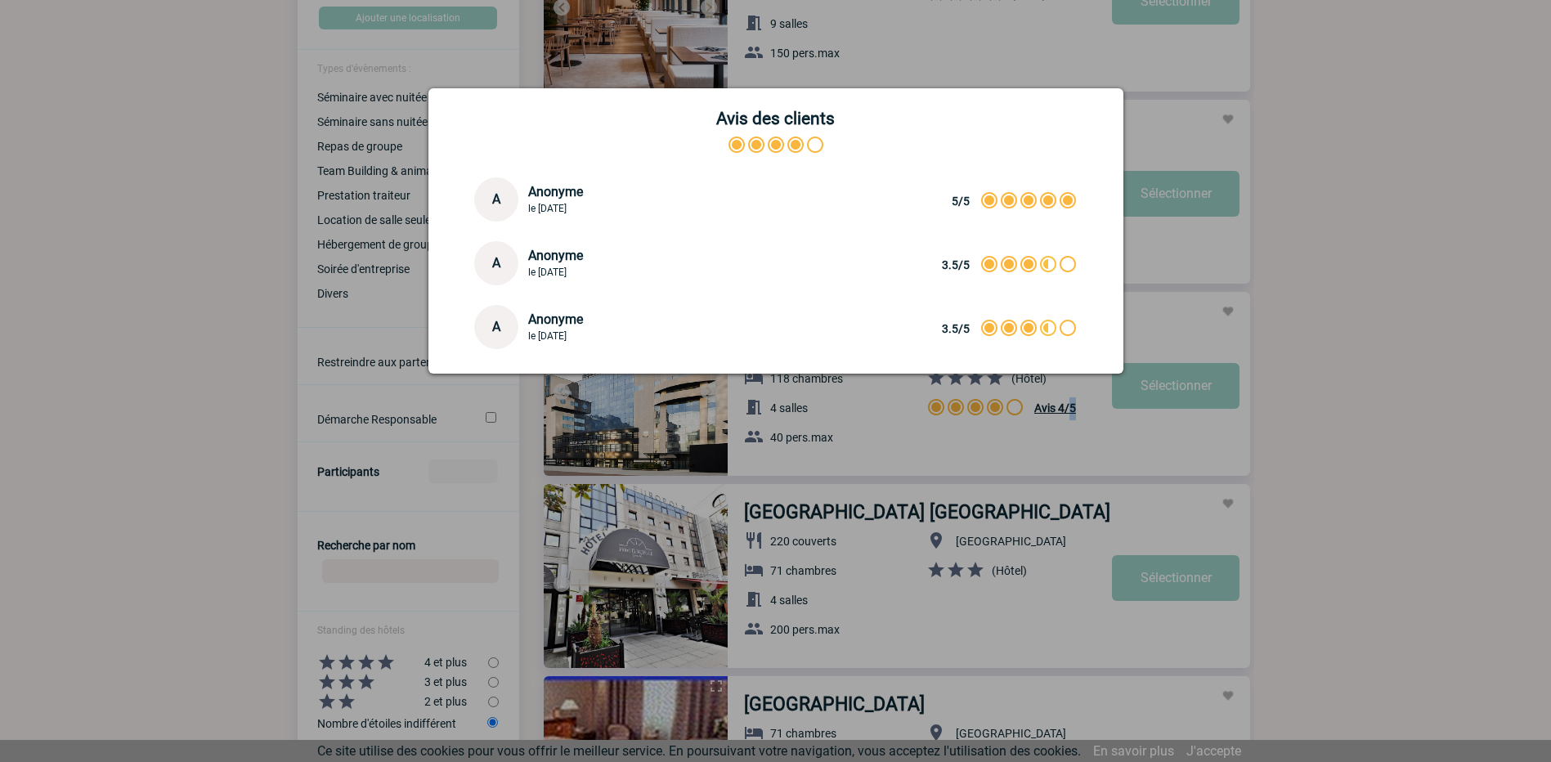
scroll to position [327, 0]
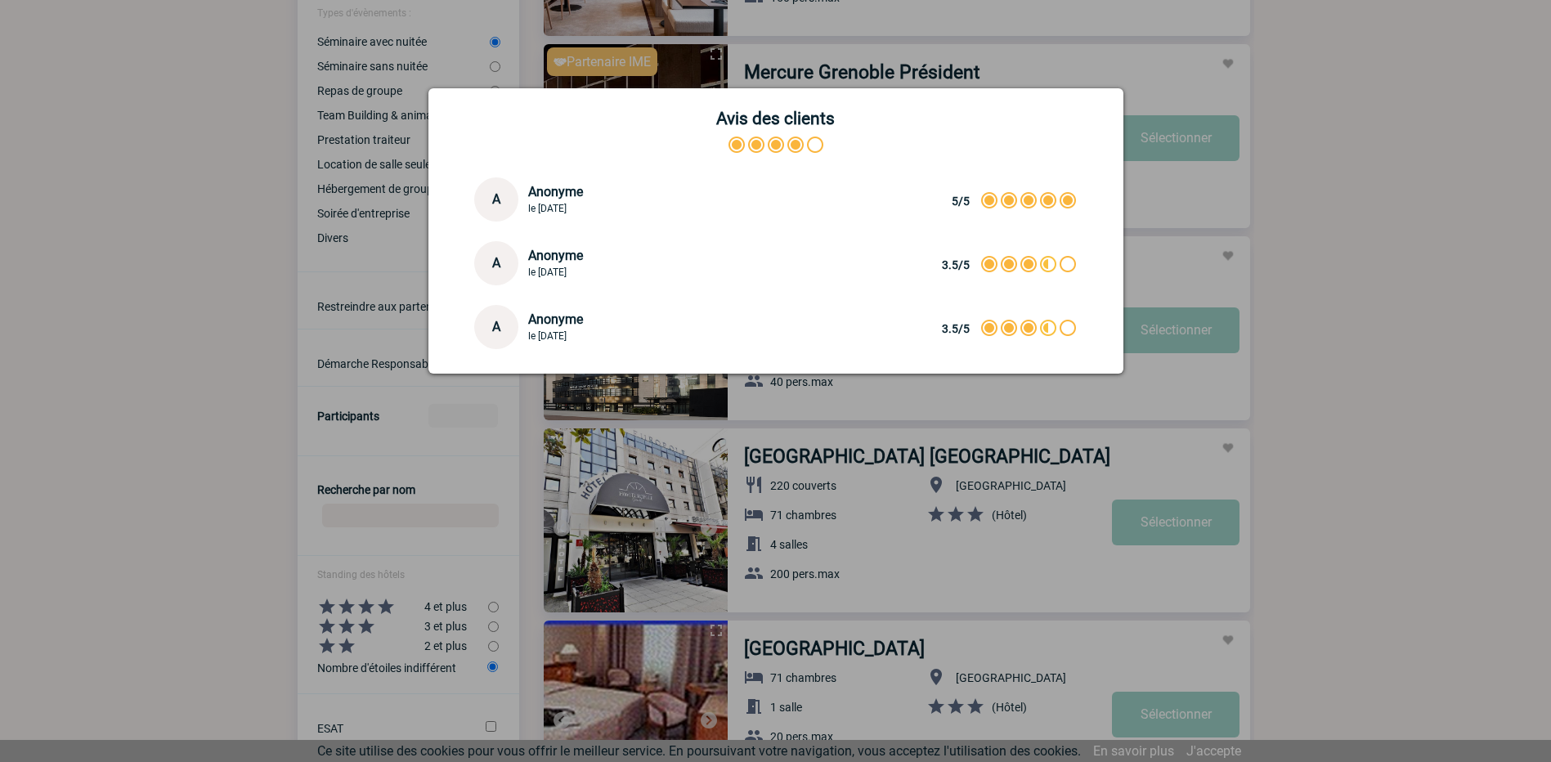
click at [1454, 206] on div at bounding box center [775, 381] width 1551 height 762
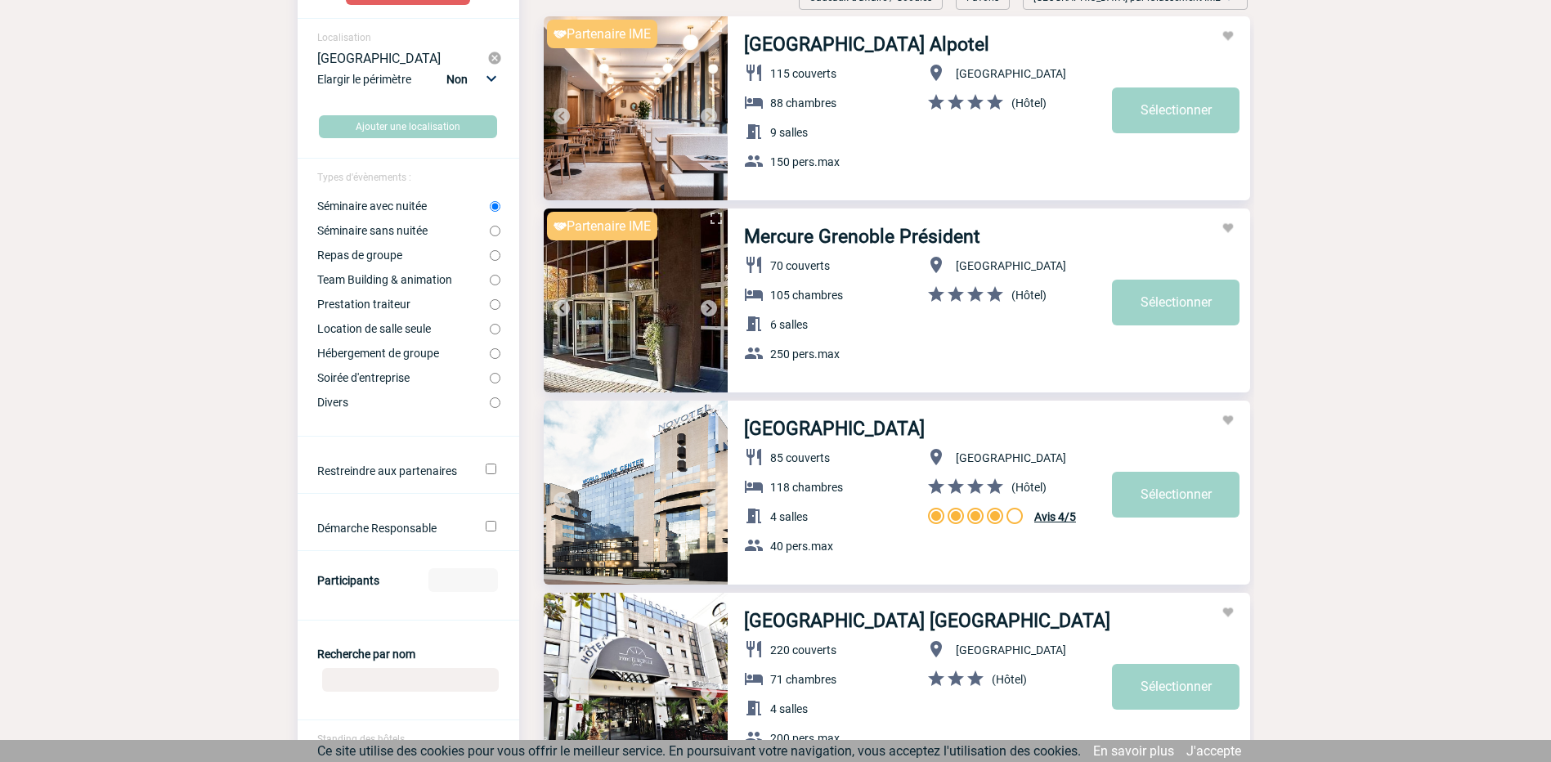
scroll to position [0, 0]
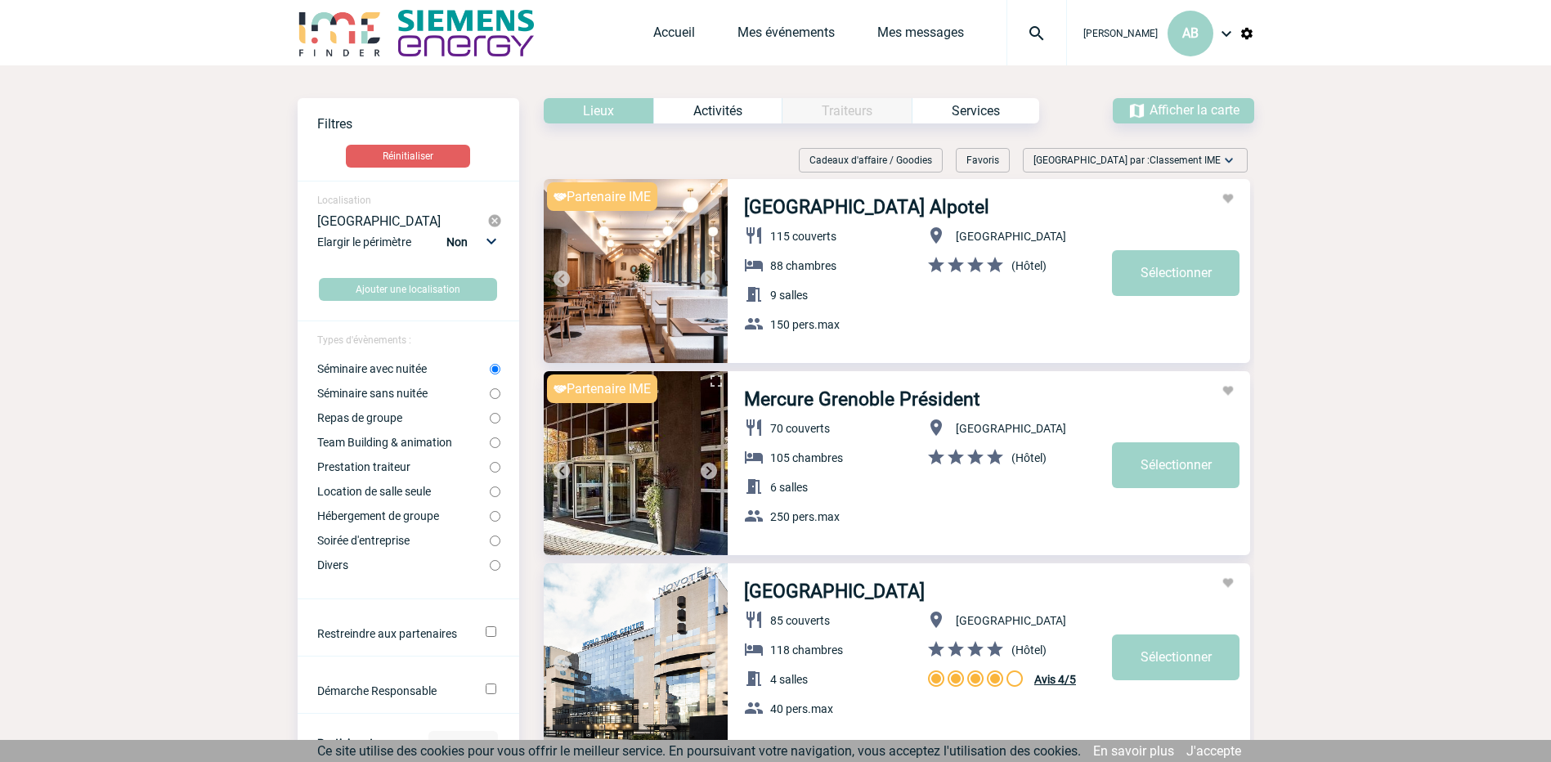
click at [358, 24] on img at bounding box center [340, 33] width 85 height 47
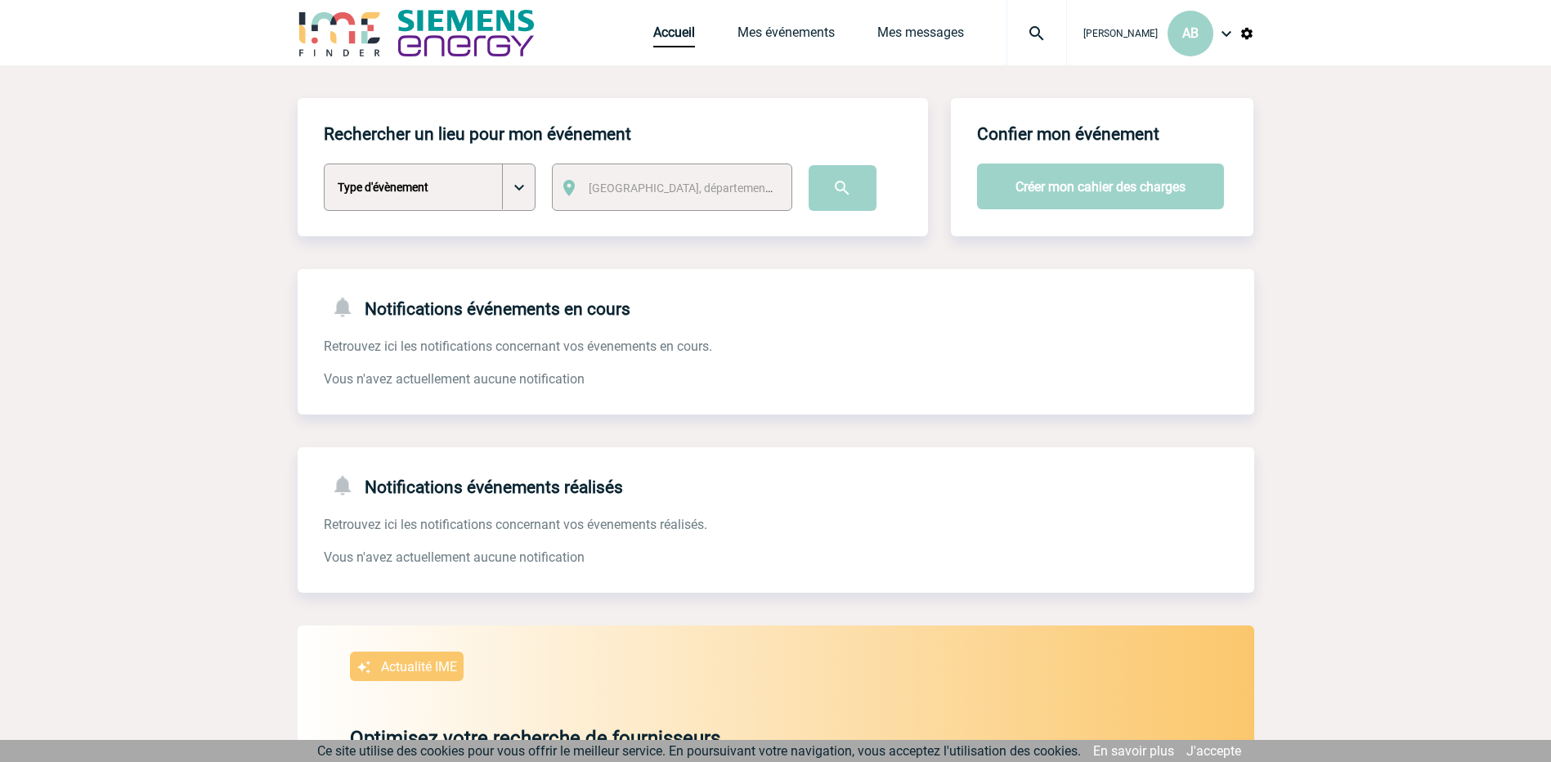
click at [323, 42] on img at bounding box center [340, 33] width 85 height 47
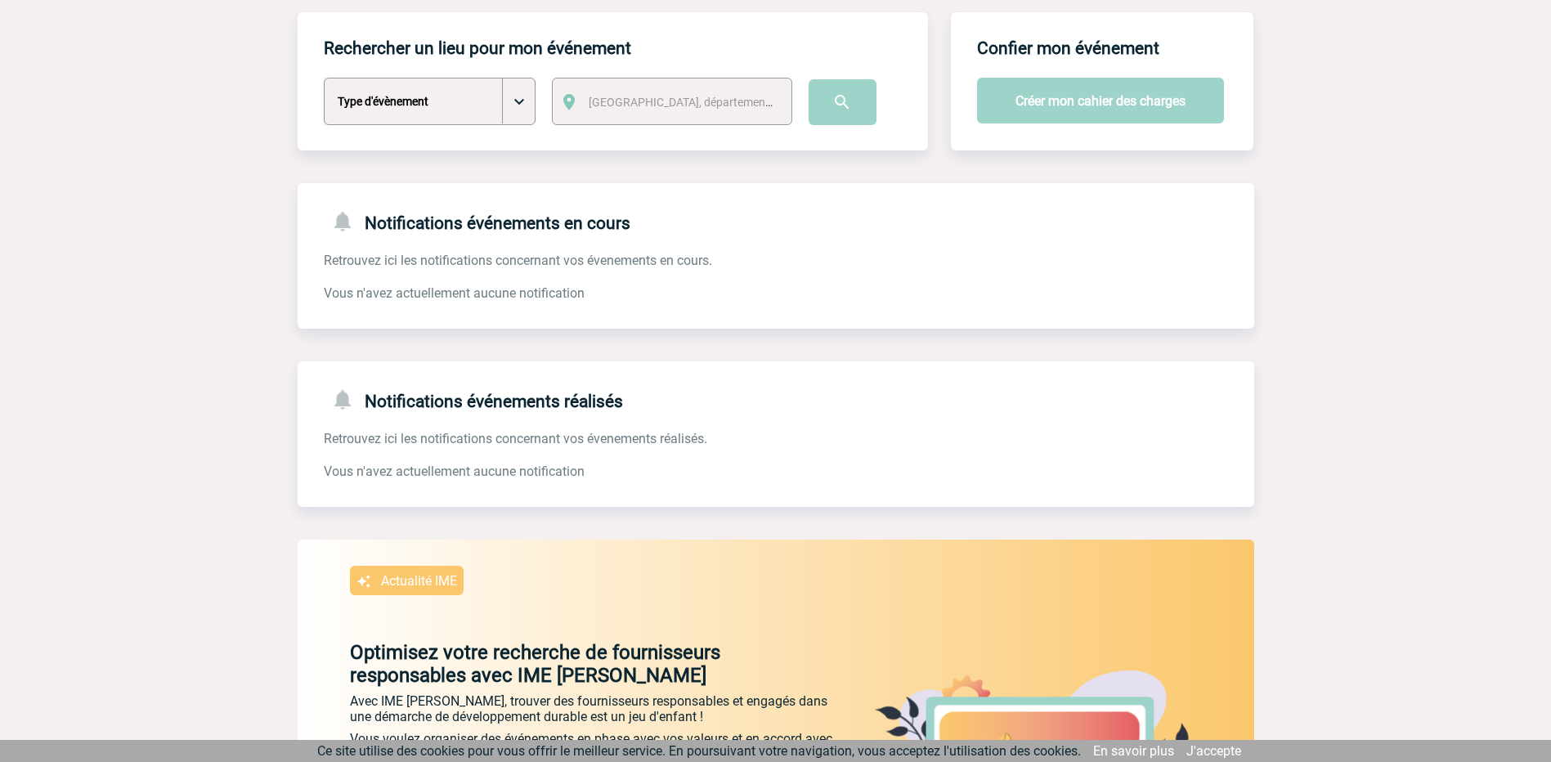
scroll to position [383, 0]
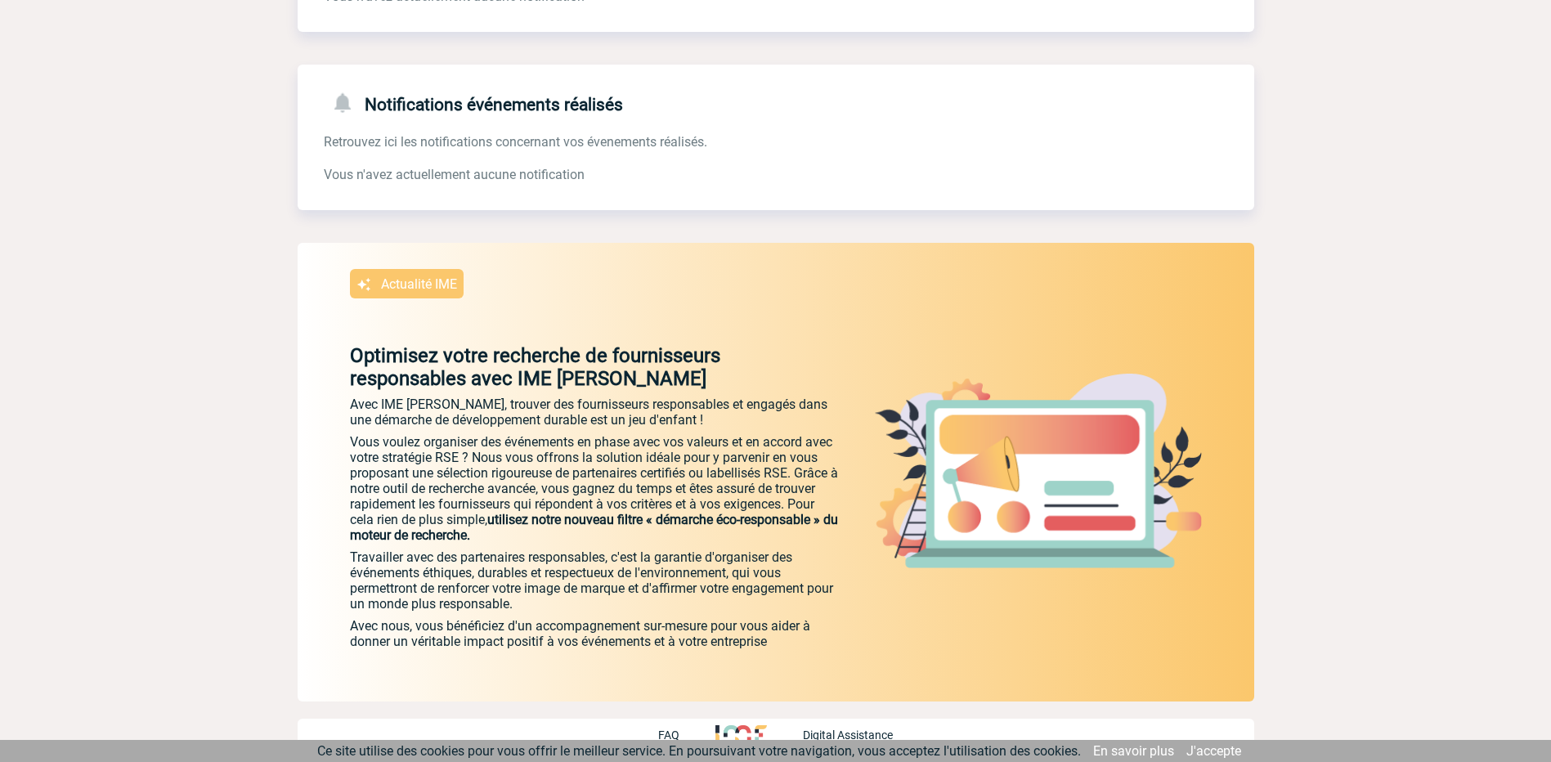
click at [747, 735] on img at bounding box center [740, 735] width 51 height 20
